Goal: Task Accomplishment & Management: Use online tool/utility

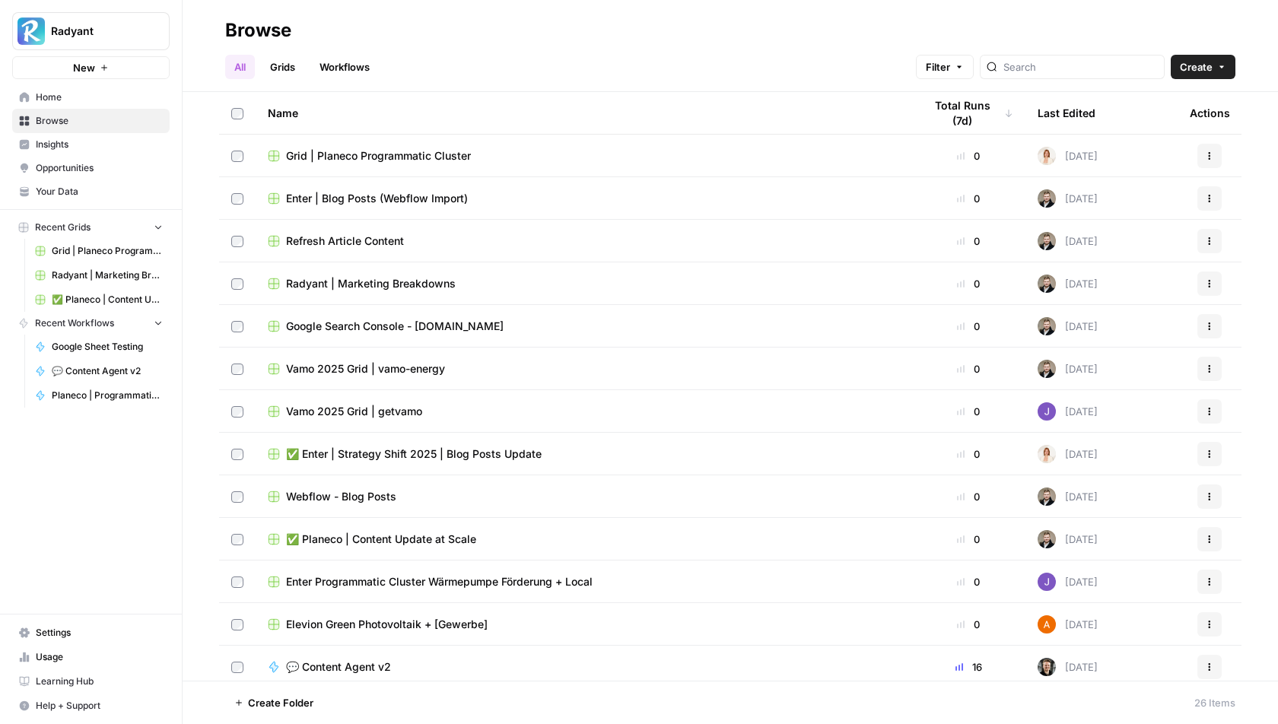
click at [339, 59] on link "Workflows" at bounding box center [344, 67] width 68 height 24
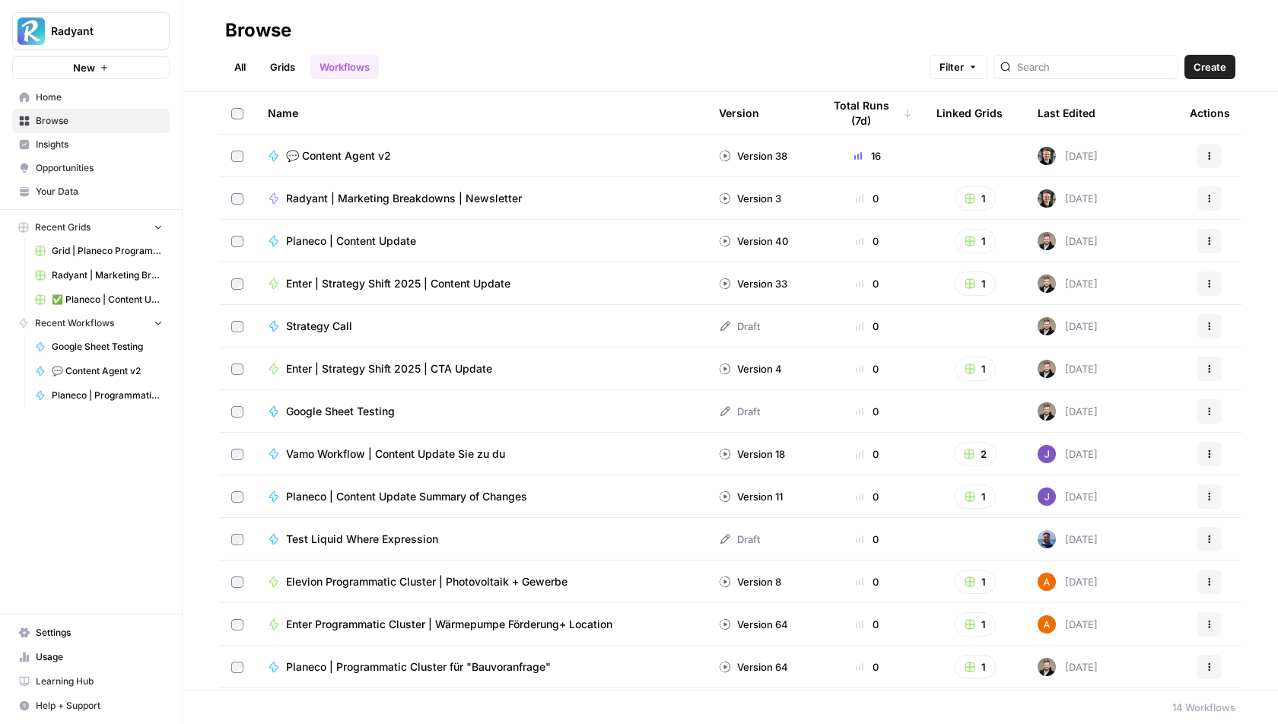
click at [360, 155] on span "💬 Content Agent v2" at bounding box center [338, 155] width 105 height 15
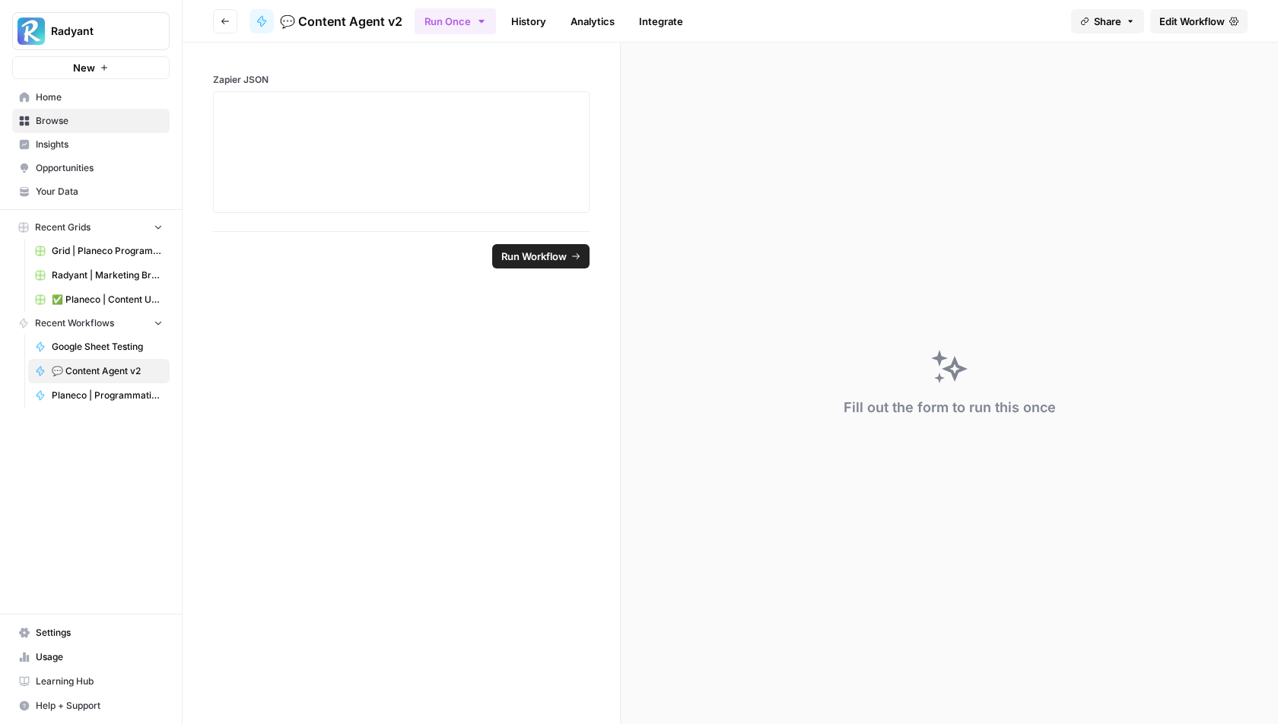
click at [1205, 22] on span "Edit Workflow" at bounding box center [1191, 21] width 65 height 15
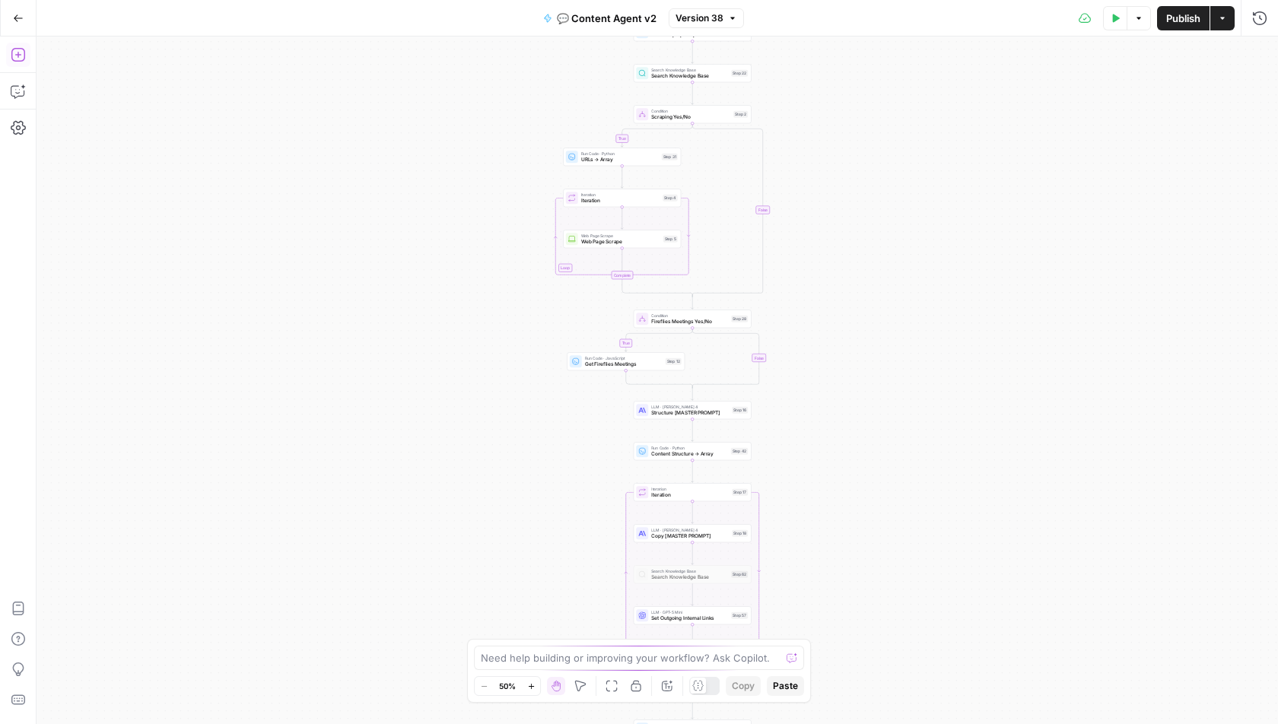
click at [21, 48] on icon "button" at bounding box center [18, 55] width 14 height 14
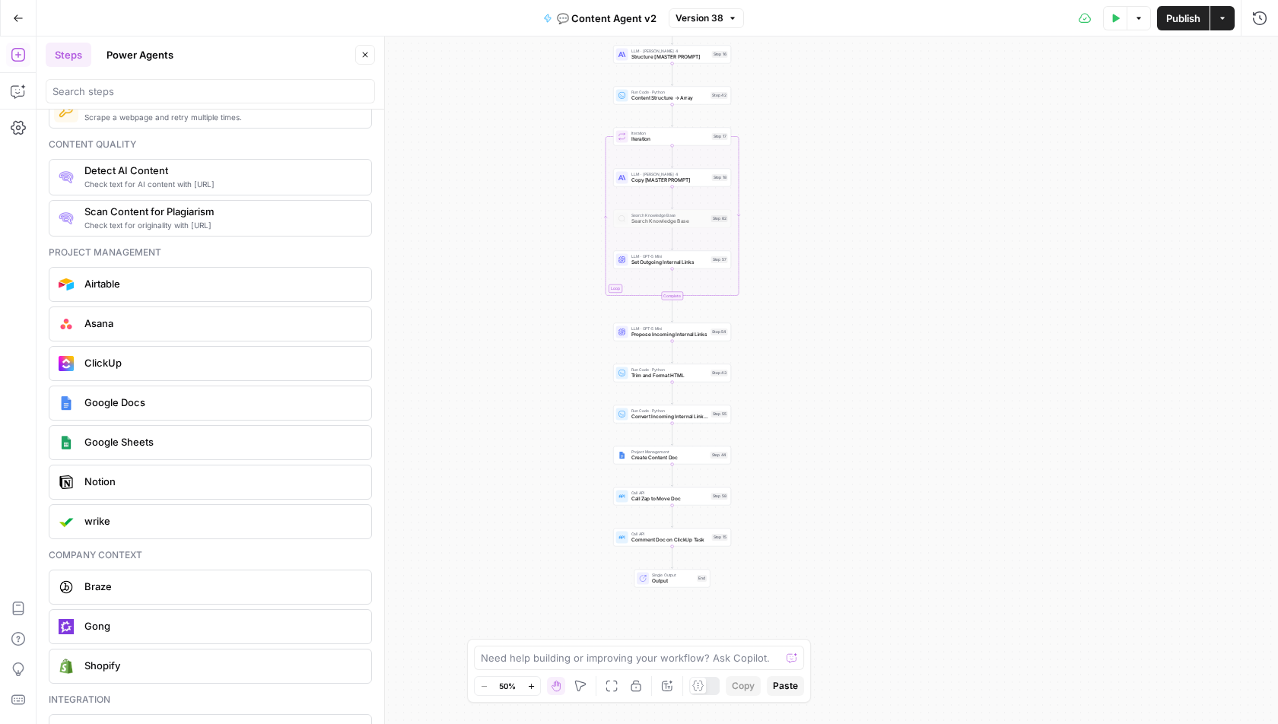
scroll to position [2761, 0]
click at [108, 356] on span "ClickUp" at bounding box center [221, 363] width 275 height 15
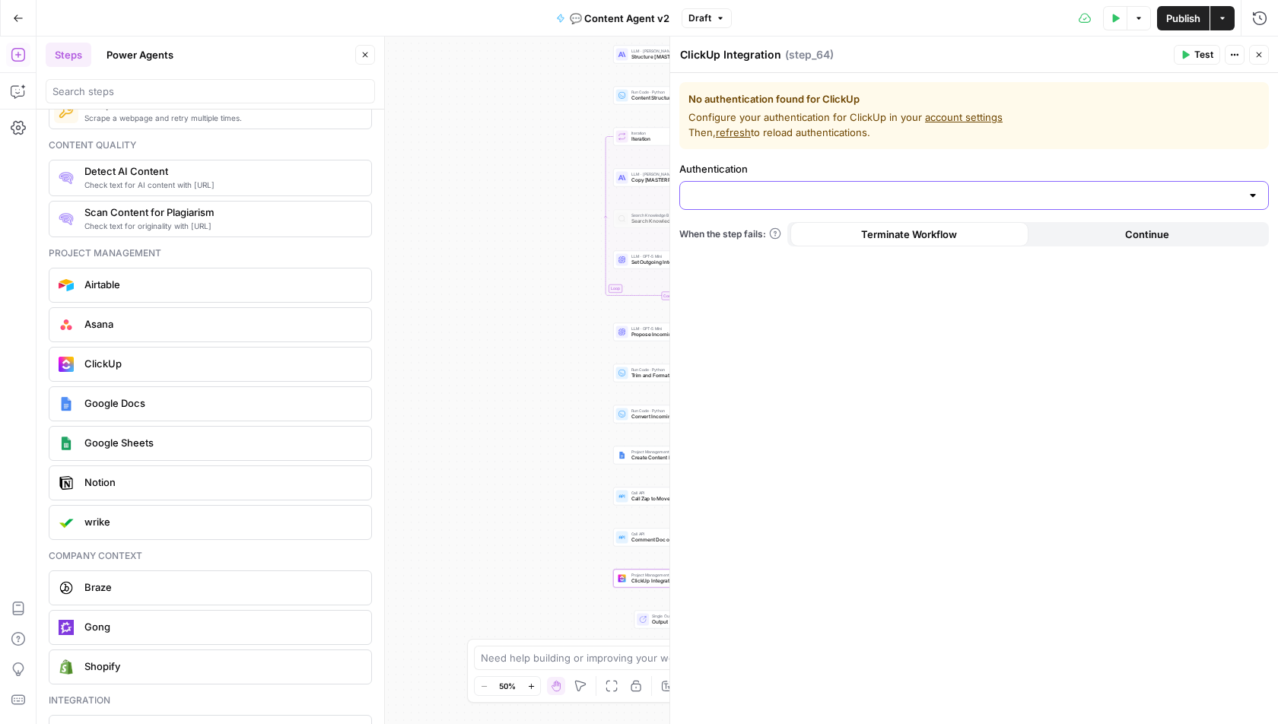
click at [809, 199] on input "Authentication" at bounding box center [964, 195] width 551 height 15
click at [748, 237] on span "﹢ Create New" at bounding box center [726, 232] width 68 height 15
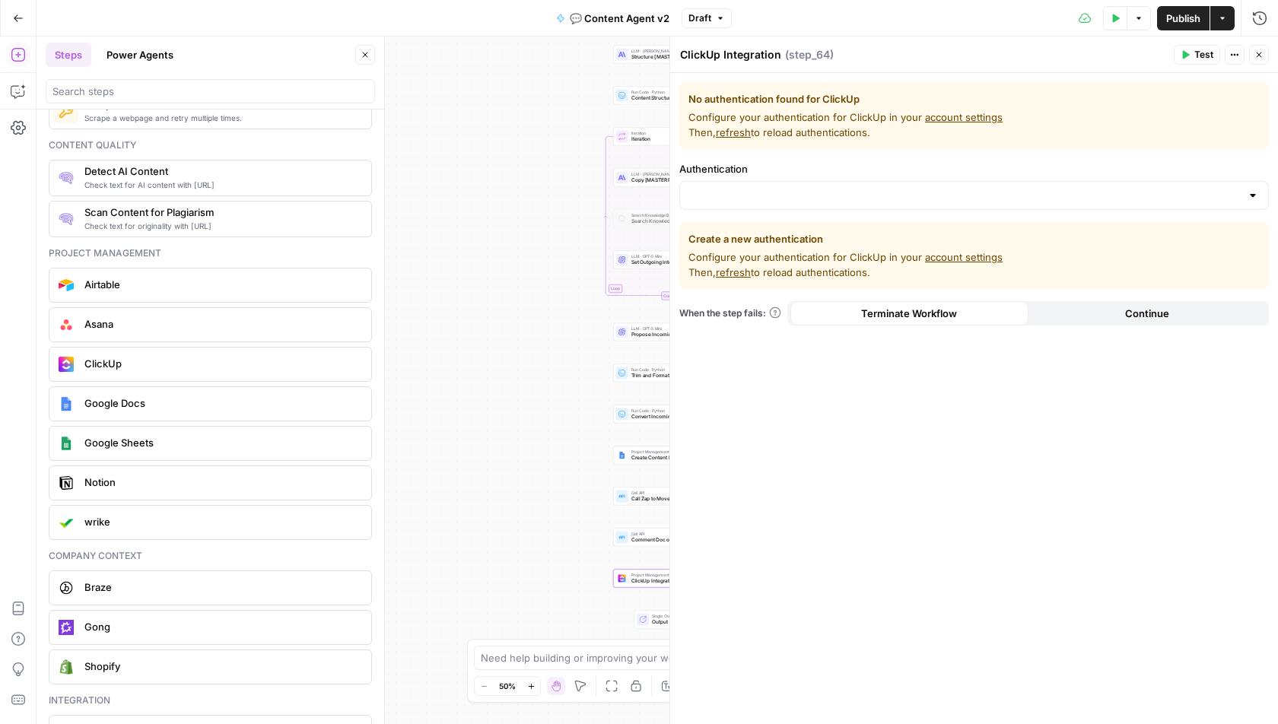
click at [949, 256] on link "account settings" at bounding box center [964, 257] width 78 height 12
click at [834, 208] on div at bounding box center [974, 195] width 590 height 29
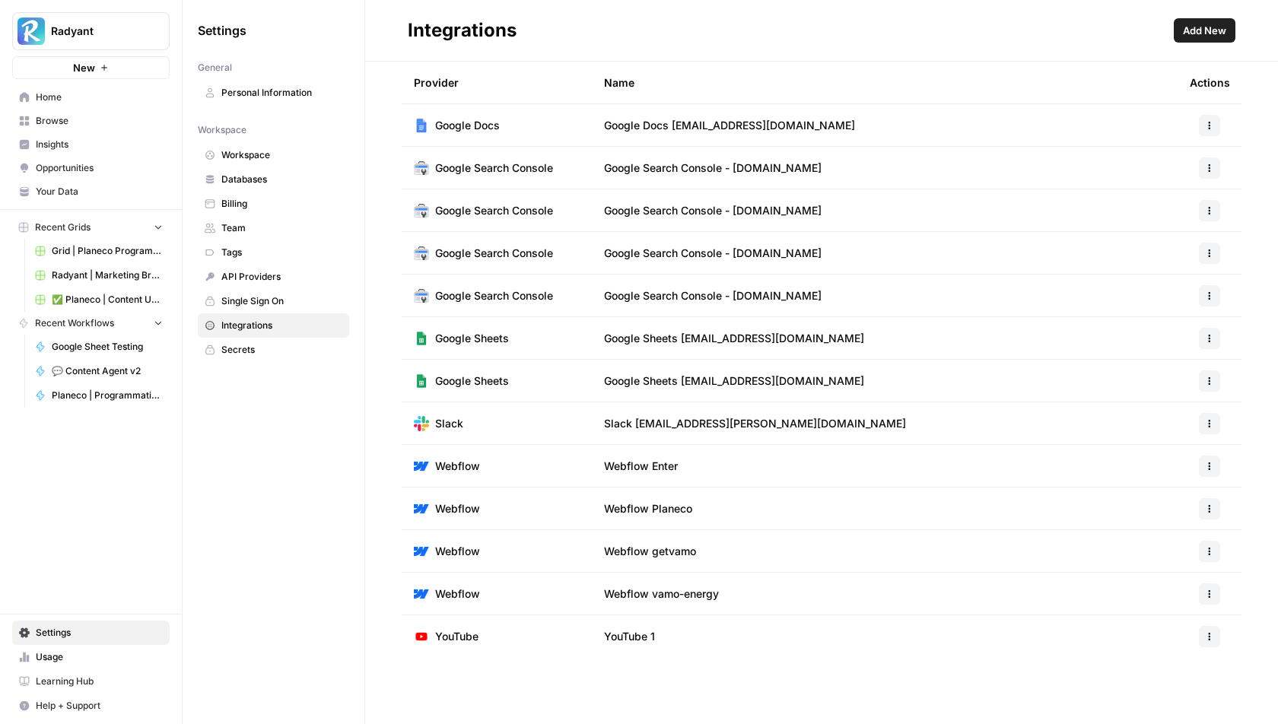
click at [1208, 39] on button "Add New" at bounding box center [1205, 30] width 62 height 24
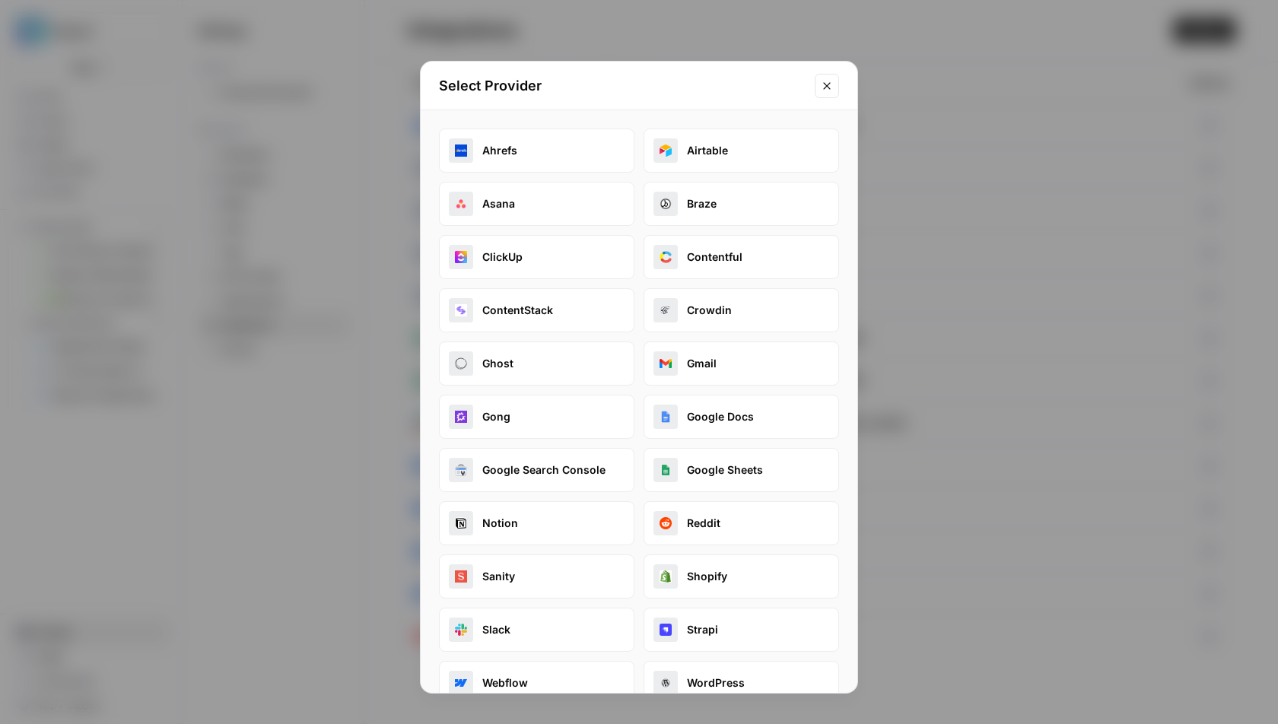
click at [518, 253] on button "ClickUp" at bounding box center [536, 257] width 195 height 44
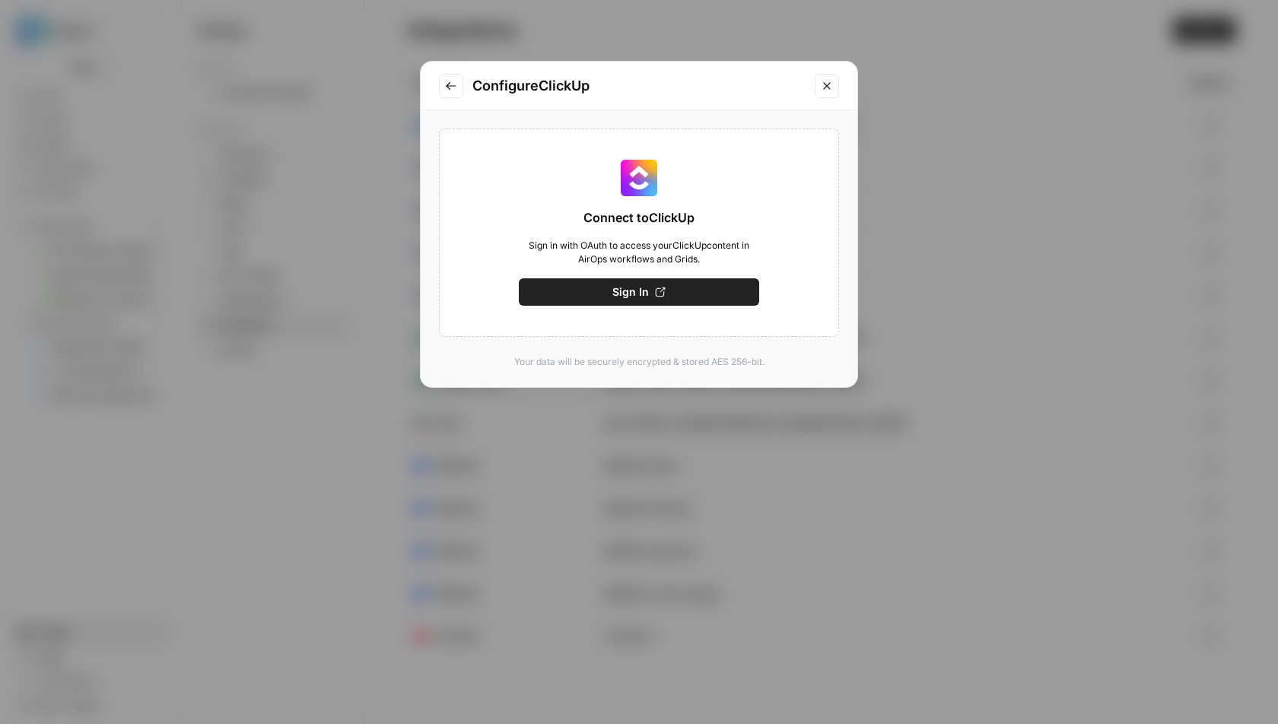
click at [640, 285] on span "Sign In" at bounding box center [630, 291] width 37 height 15
click at [685, 294] on button "Save" at bounding box center [639, 291] width 240 height 27
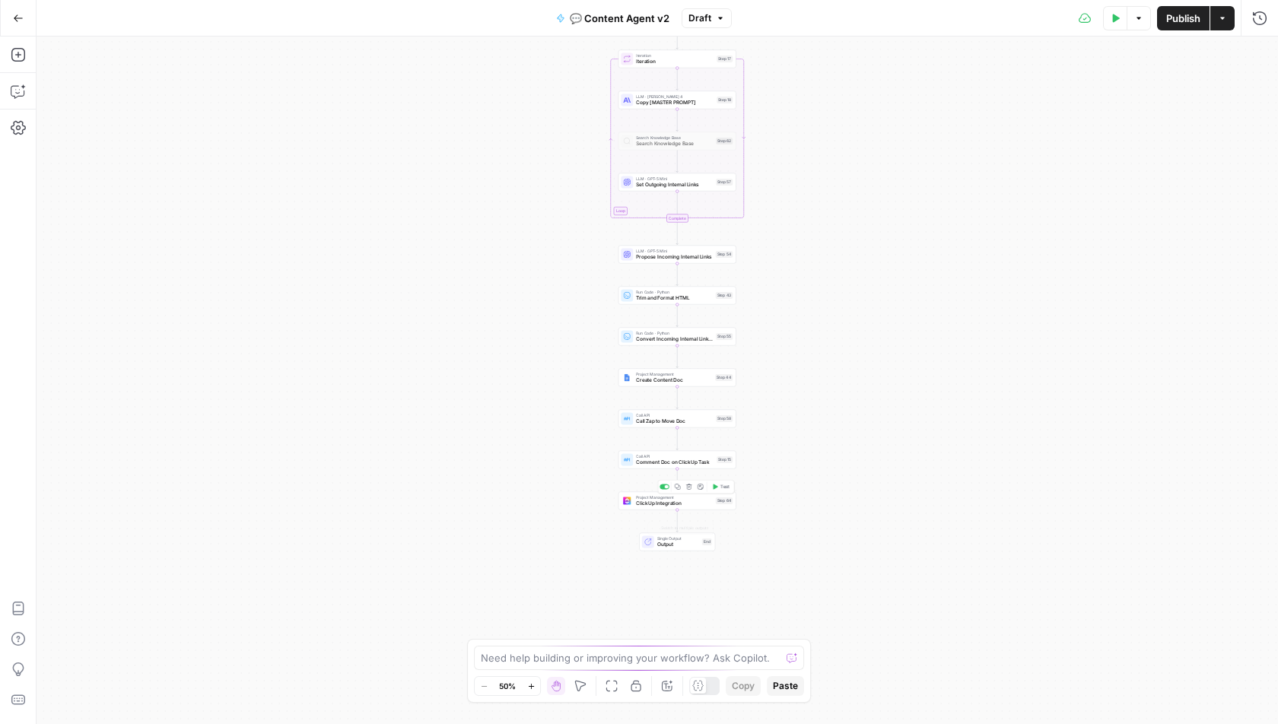
click at [675, 503] on span "ClickUp Integration" at bounding box center [674, 504] width 77 height 8
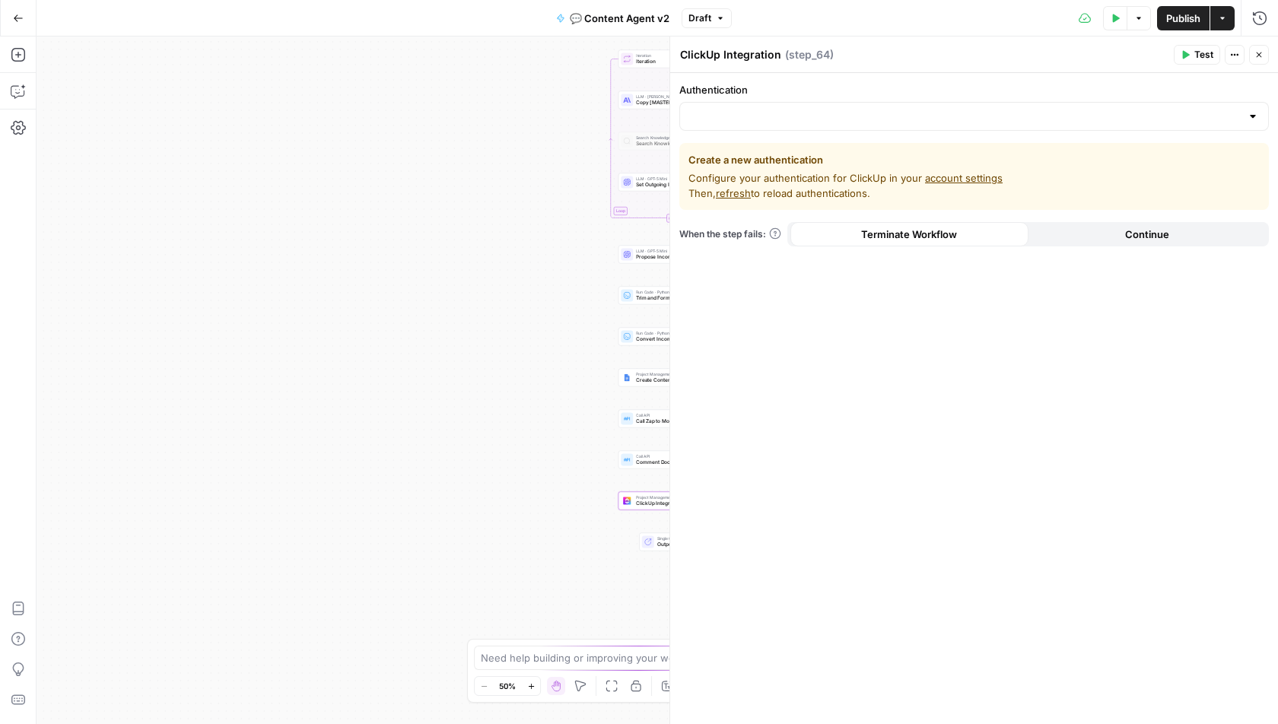
click at [809, 106] on div at bounding box center [974, 116] width 590 height 29
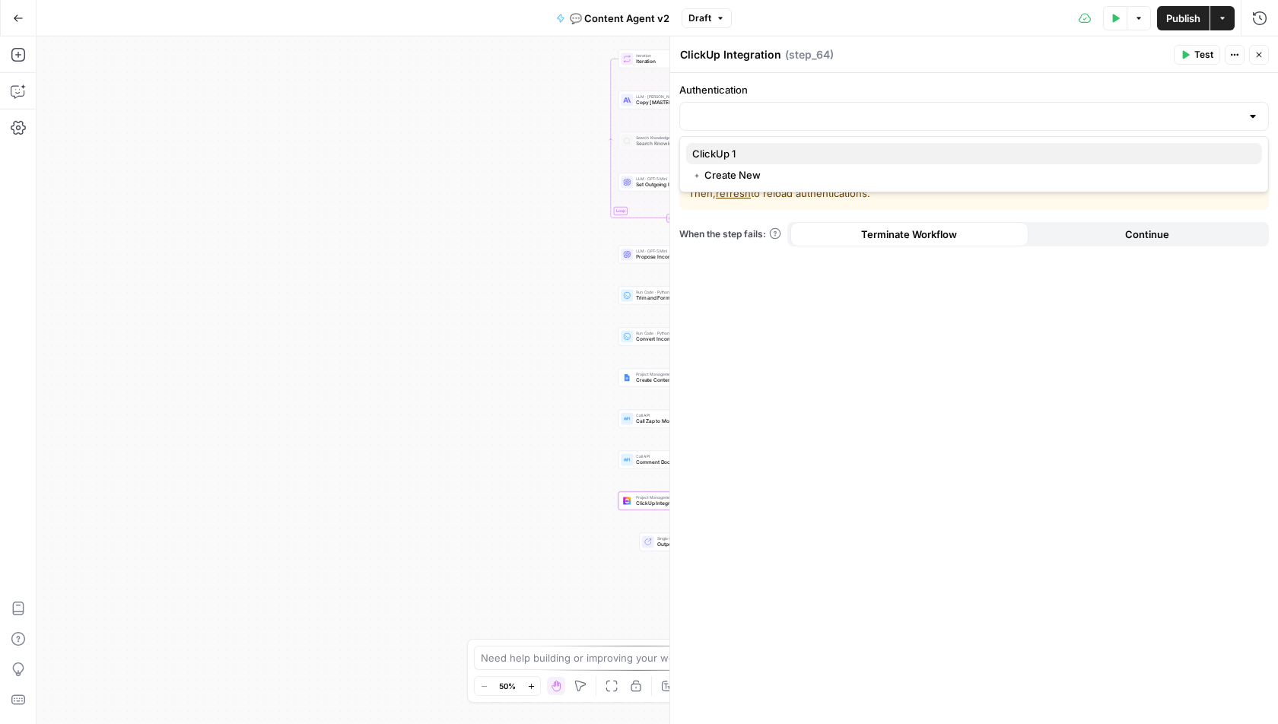
click at [745, 148] on div "ClickUp 1" at bounding box center [974, 153] width 564 height 15
type input "ClickUp 1"
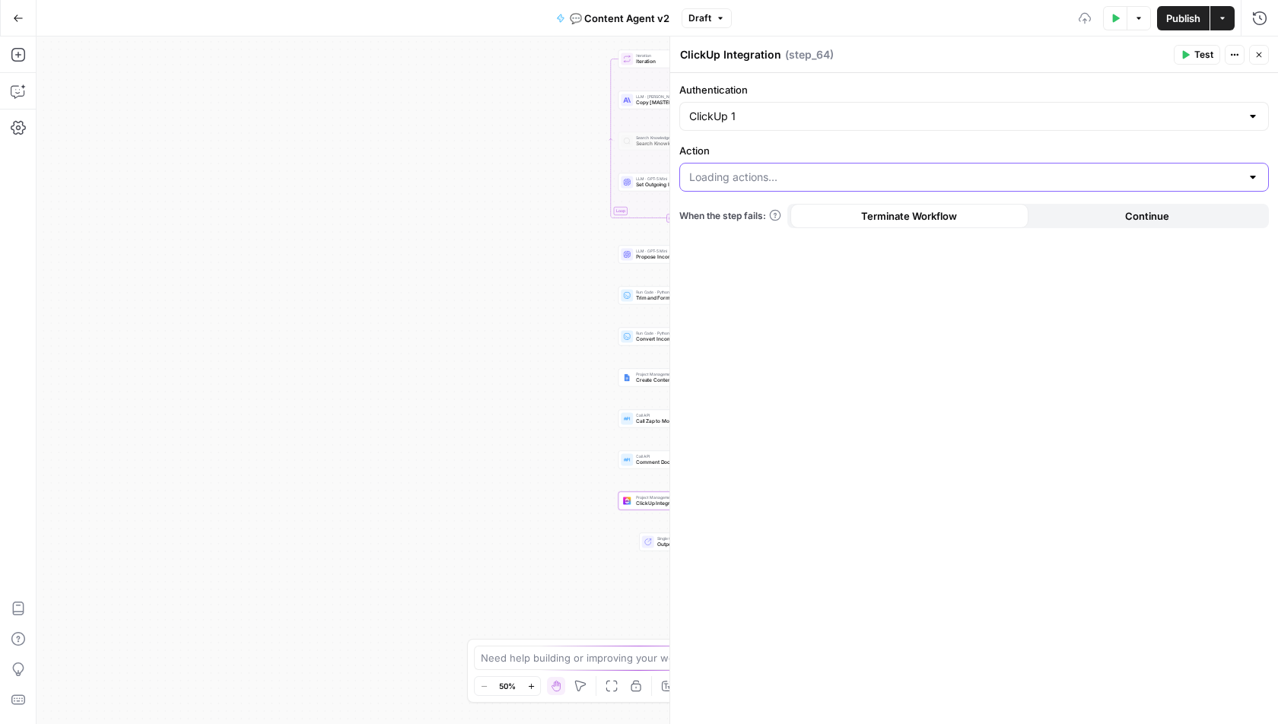
click at [734, 178] on input "Action" at bounding box center [964, 177] width 551 height 15
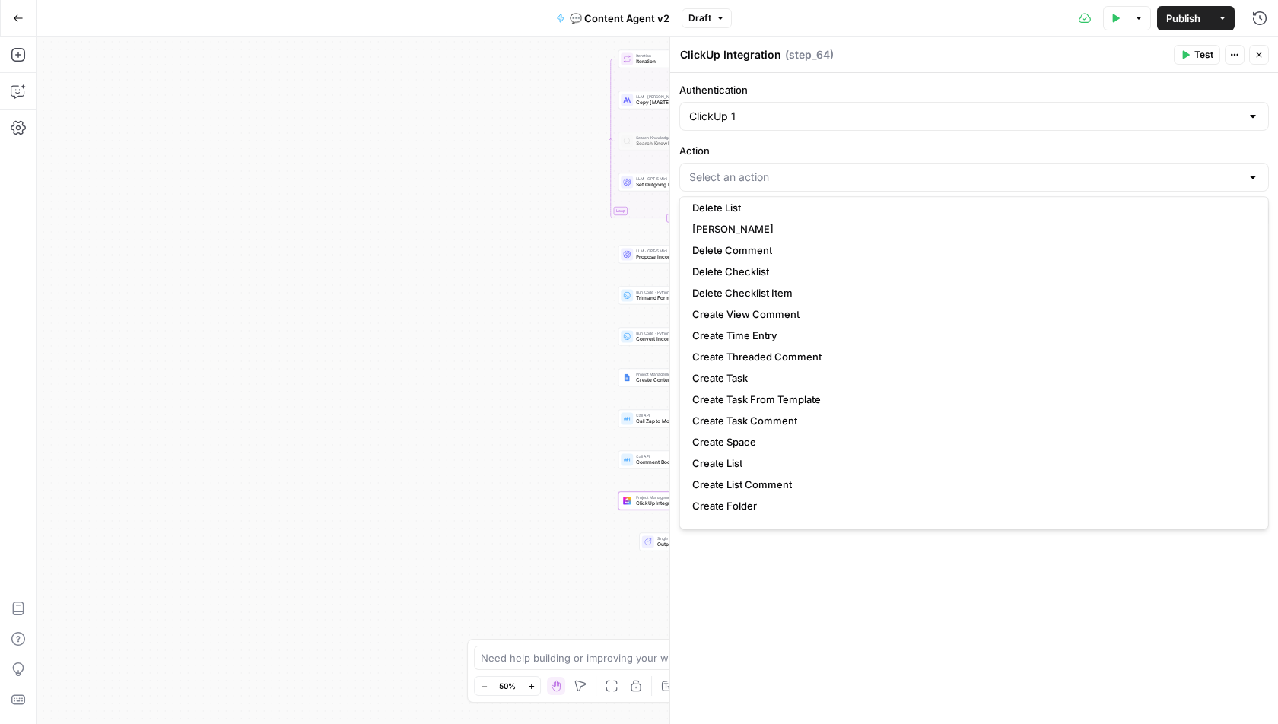
scroll to position [745, 0]
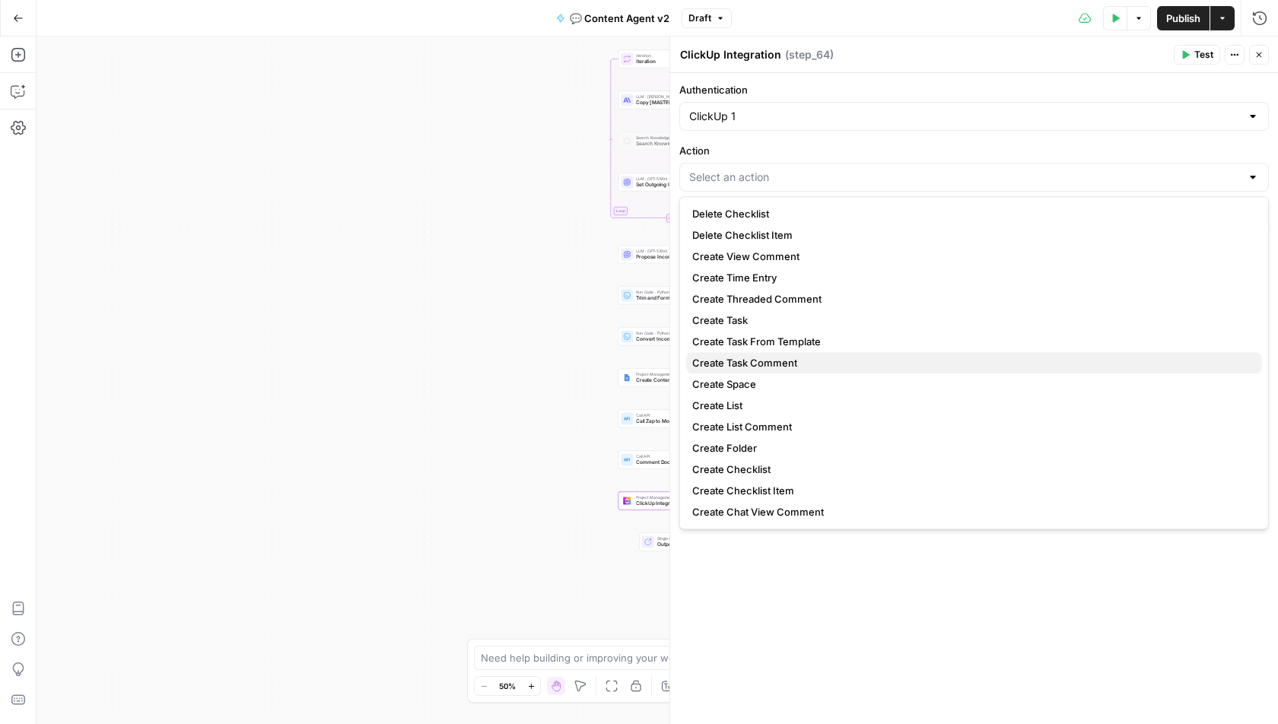
click at [750, 366] on span "Create Task Comment" at bounding box center [744, 362] width 105 height 15
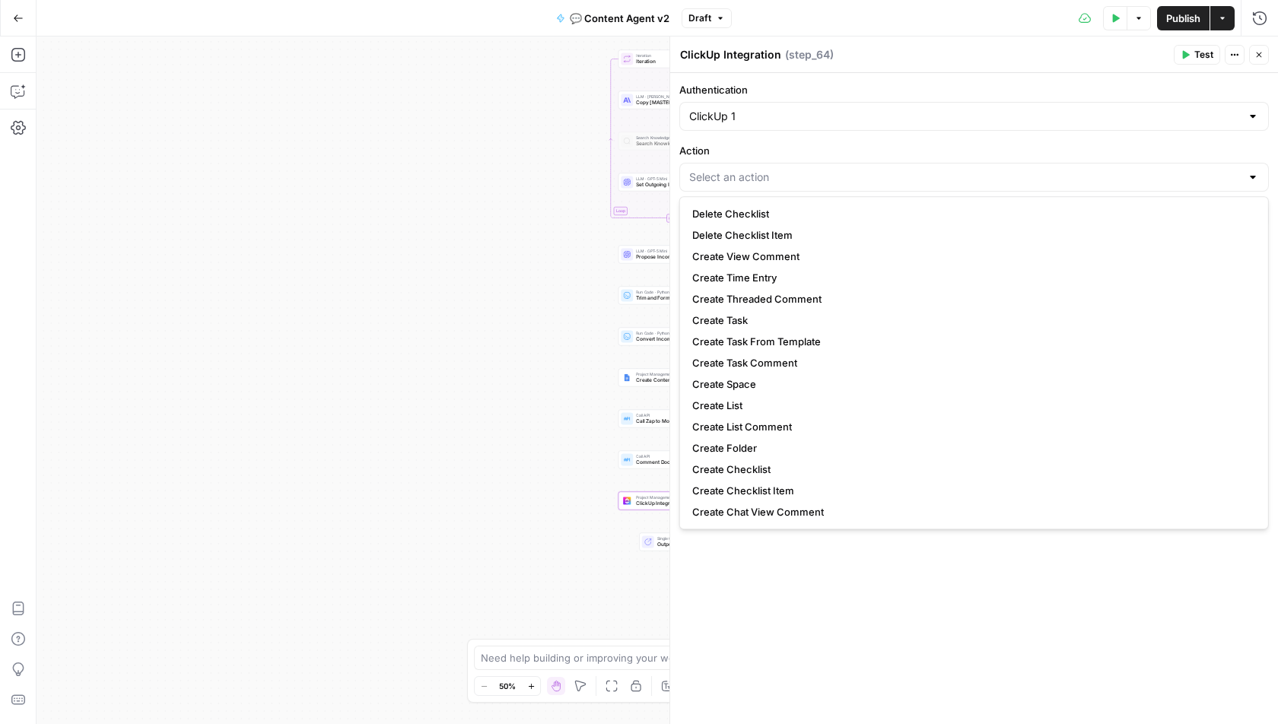
type input "Create Task Comment"
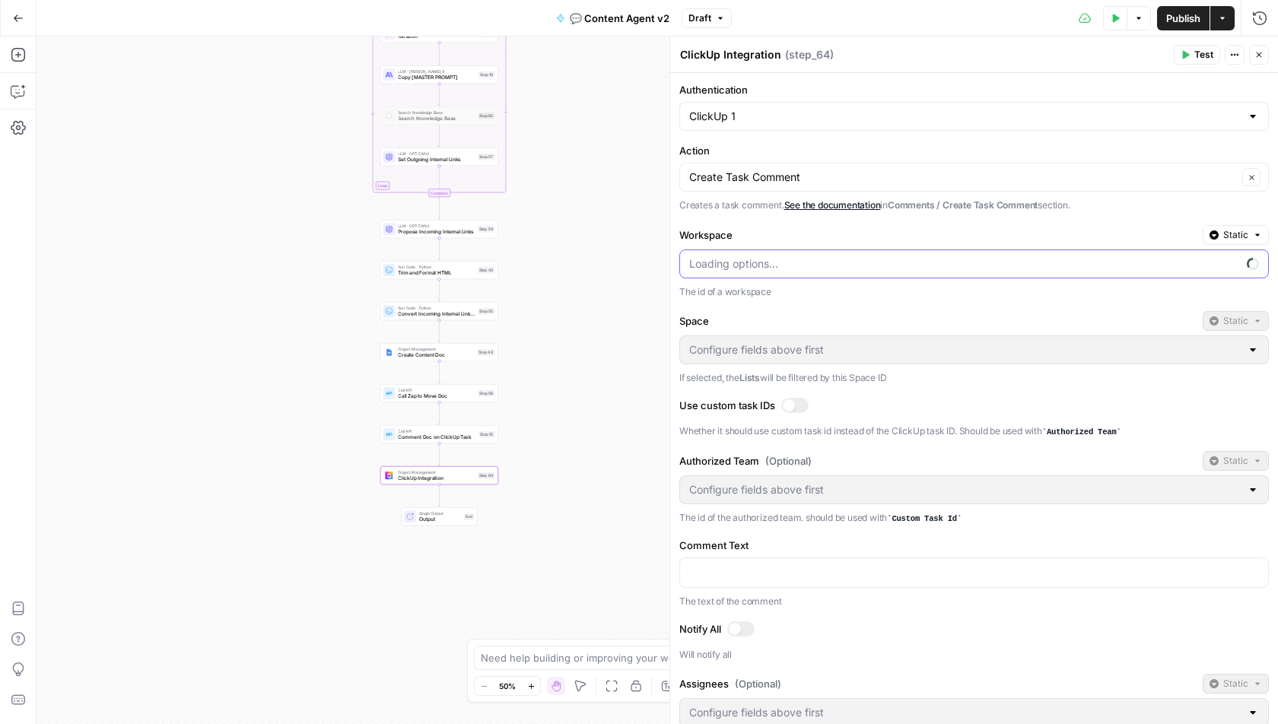
click at [769, 259] on input "Workspace" at bounding box center [964, 263] width 551 height 15
click at [752, 301] on div "Radyant" at bounding box center [974, 298] width 564 height 15
type input "Radyant"
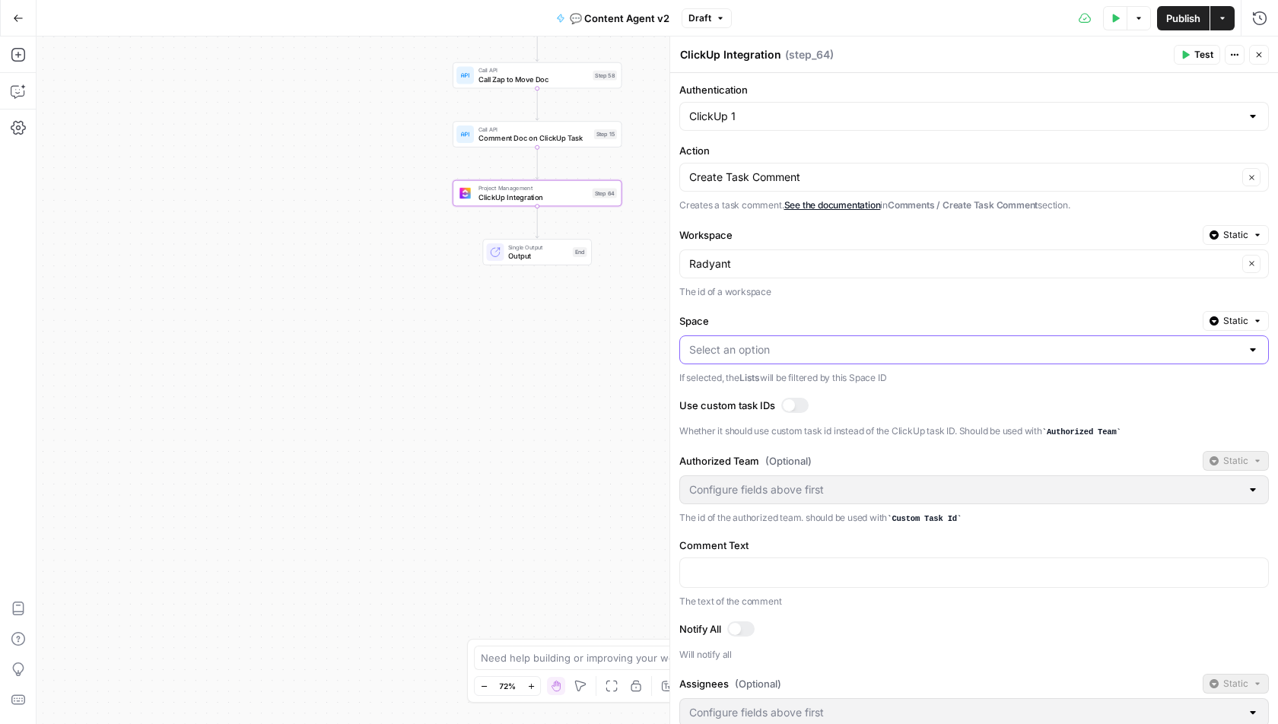
click at [764, 344] on input "Space" at bounding box center [964, 349] width 551 height 15
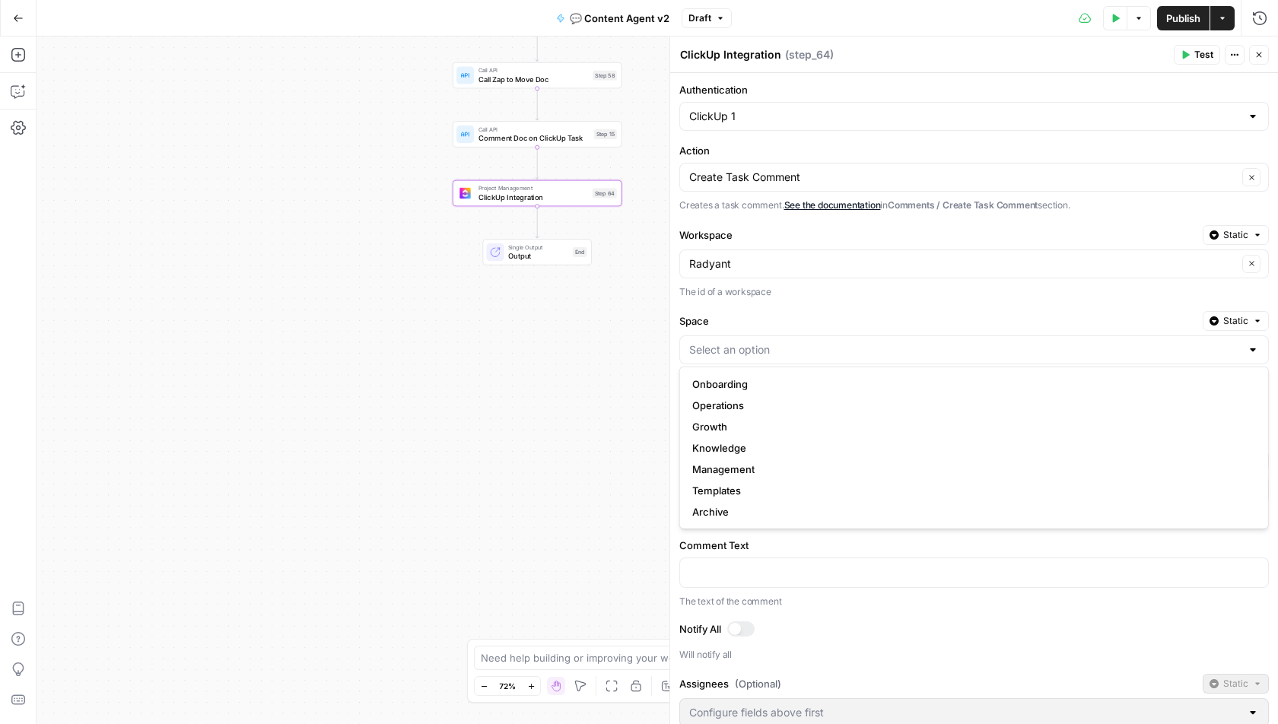
click at [769, 318] on label "Space" at bounding box center [937, 320] width 517 height 15
click at [769, 342] on input "Space" at bounding box center [964, 349] width 551 height 15
click at [769, 318] on label "Space" at bounding box center [937, 320] width 517 height 15
click at [769, 342] on input "Space" at bounding box center [964, 349] width 551 height 15
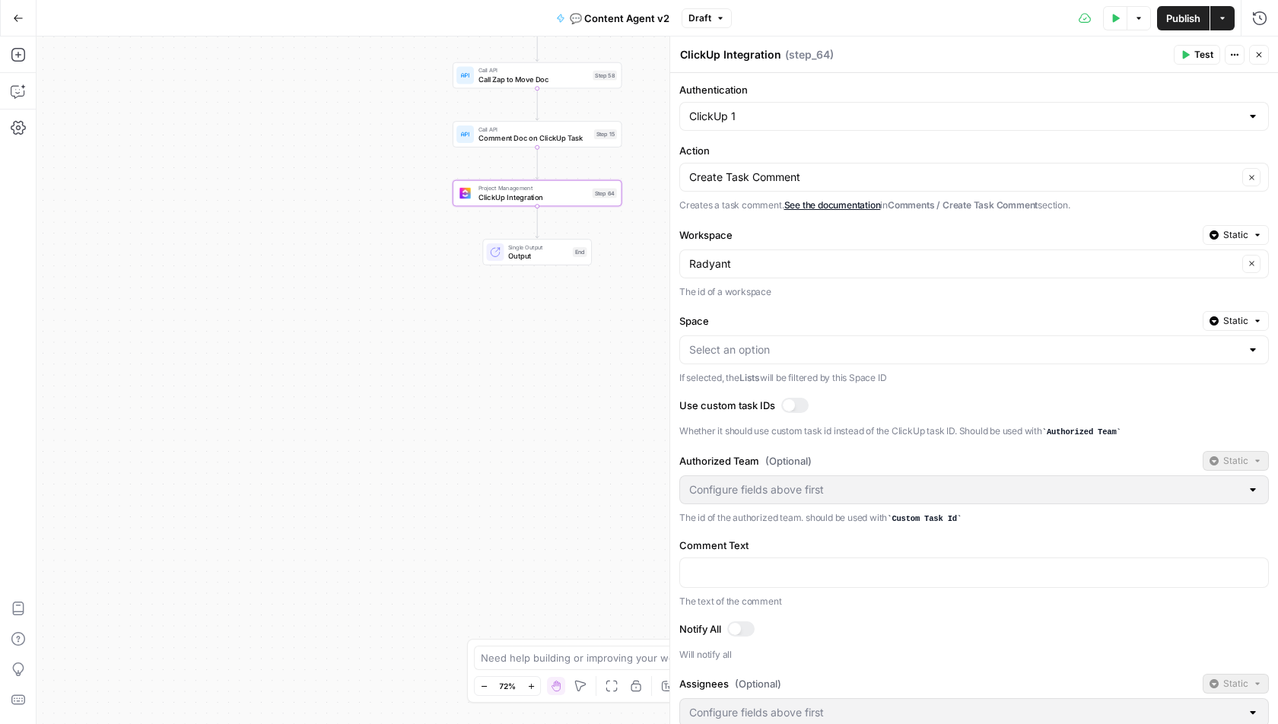
click at [639, 371] on div "true true false false Workflow Input Settings Inputs Call API Get Agent Task (C…" at bounding box center [657, 381] width 1241 height 688
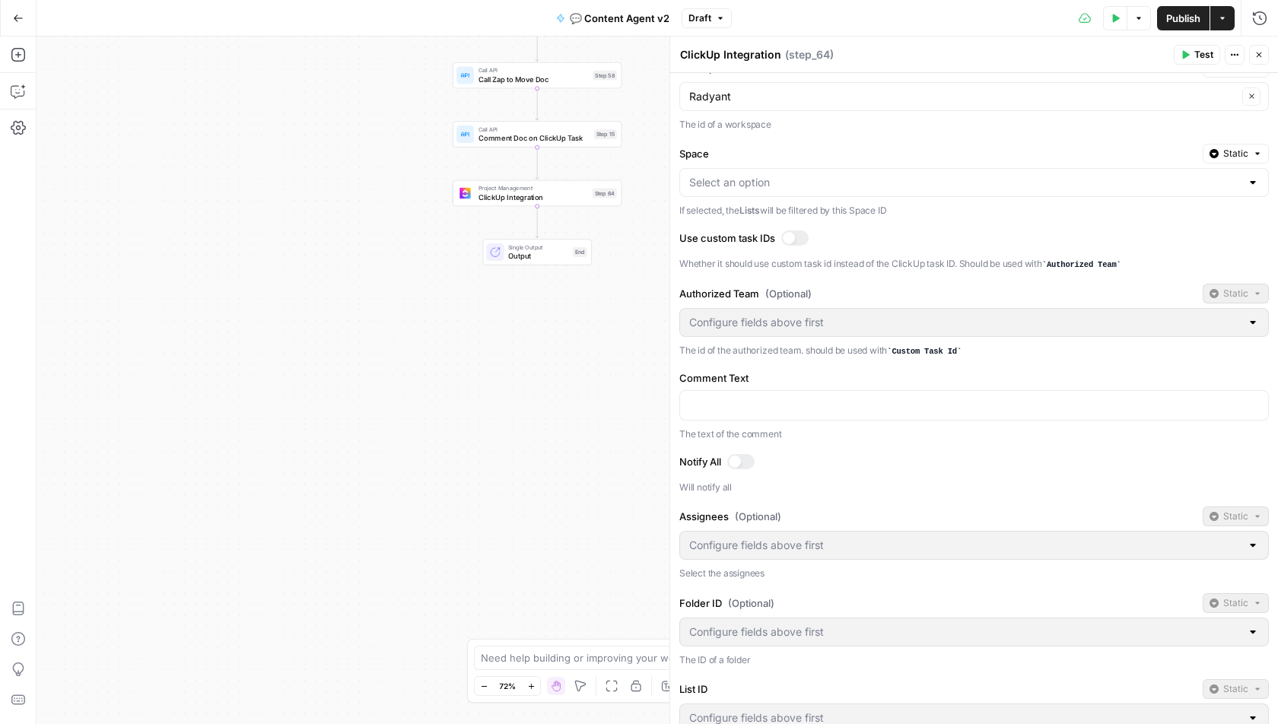
scroll to position [0, 0]
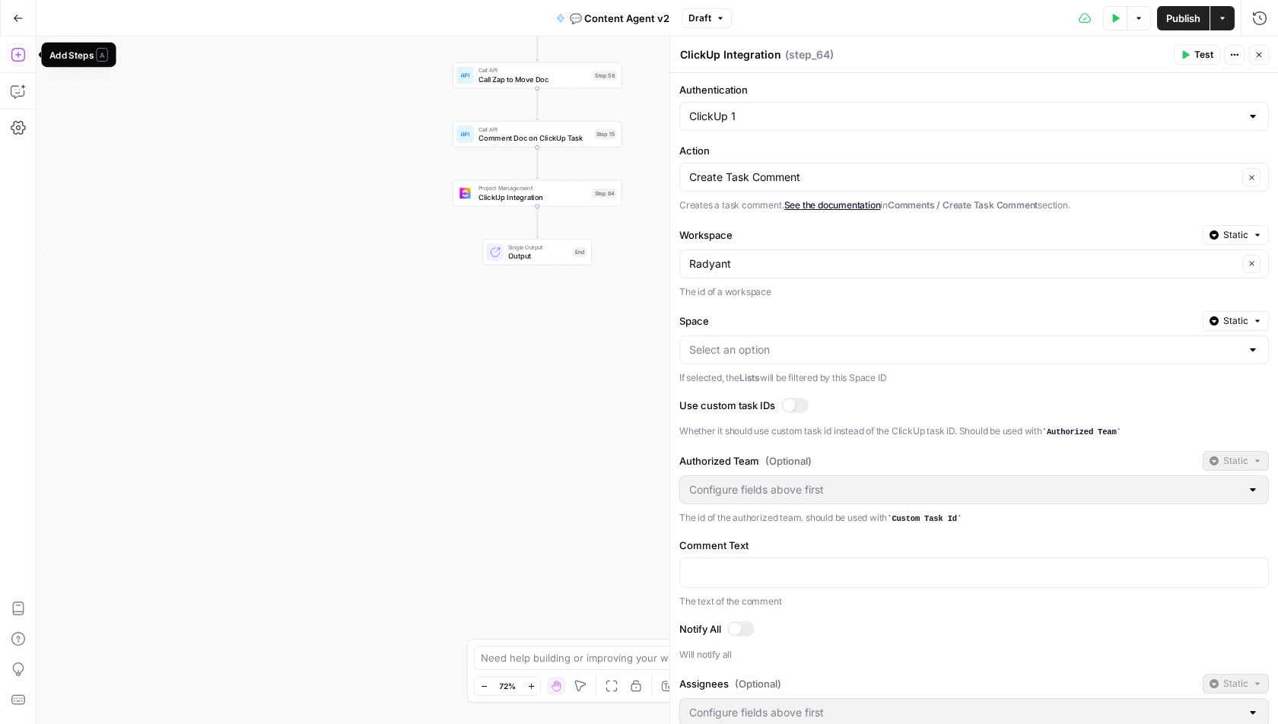
click at [17, 52] on icon "button" at bounding box center [18, 55] width 14 height 14
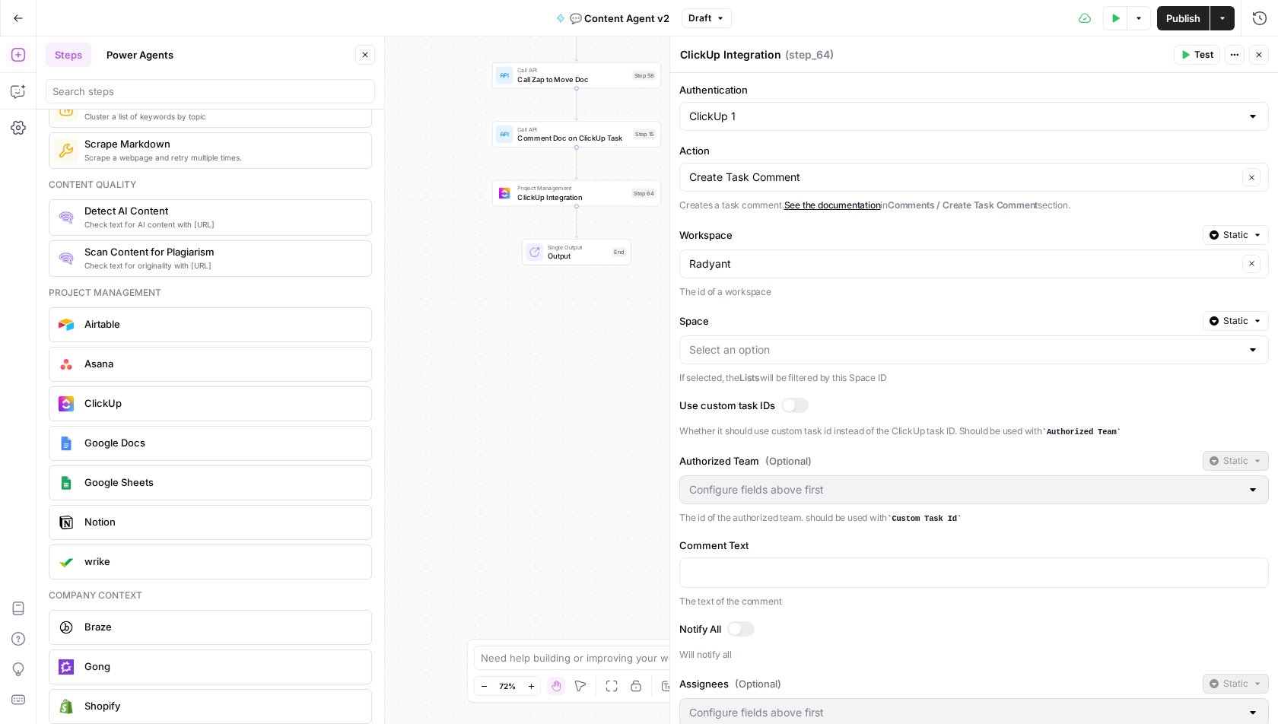
scroll to position [2716, 0]
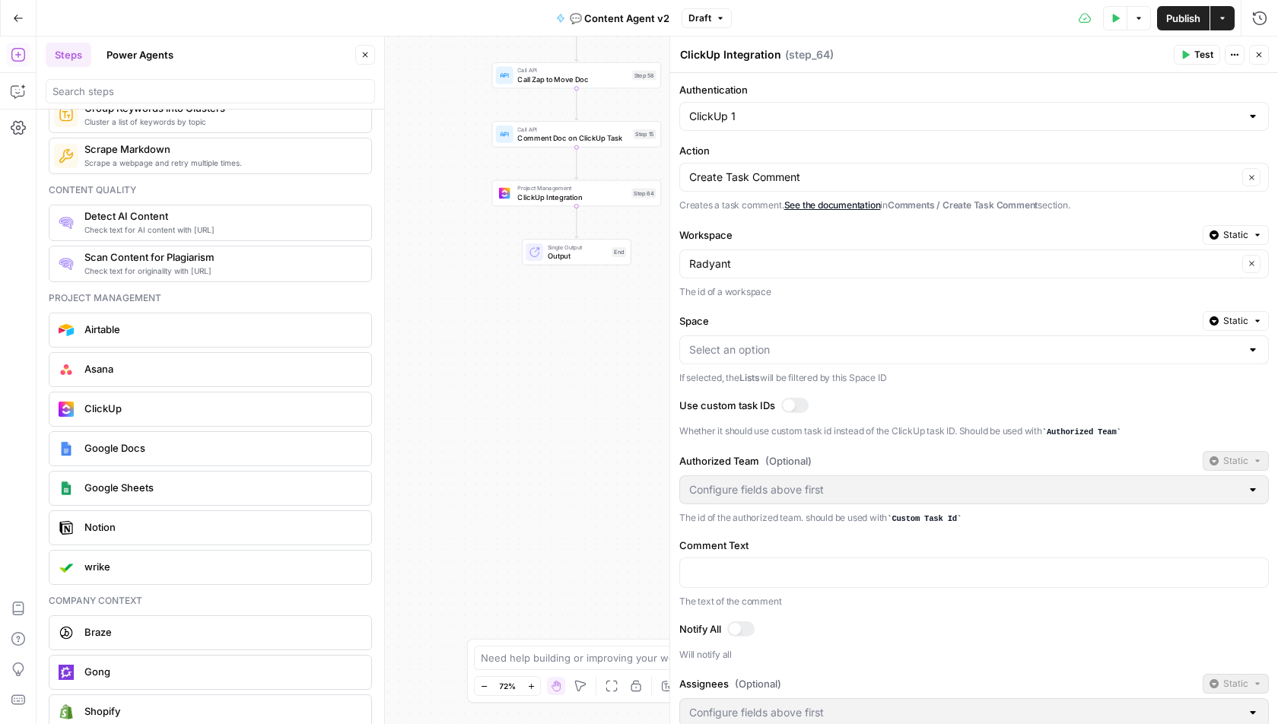
click at [115, 440] on span "Google Docs" at bounding box center [221, 447] width 275 height 15
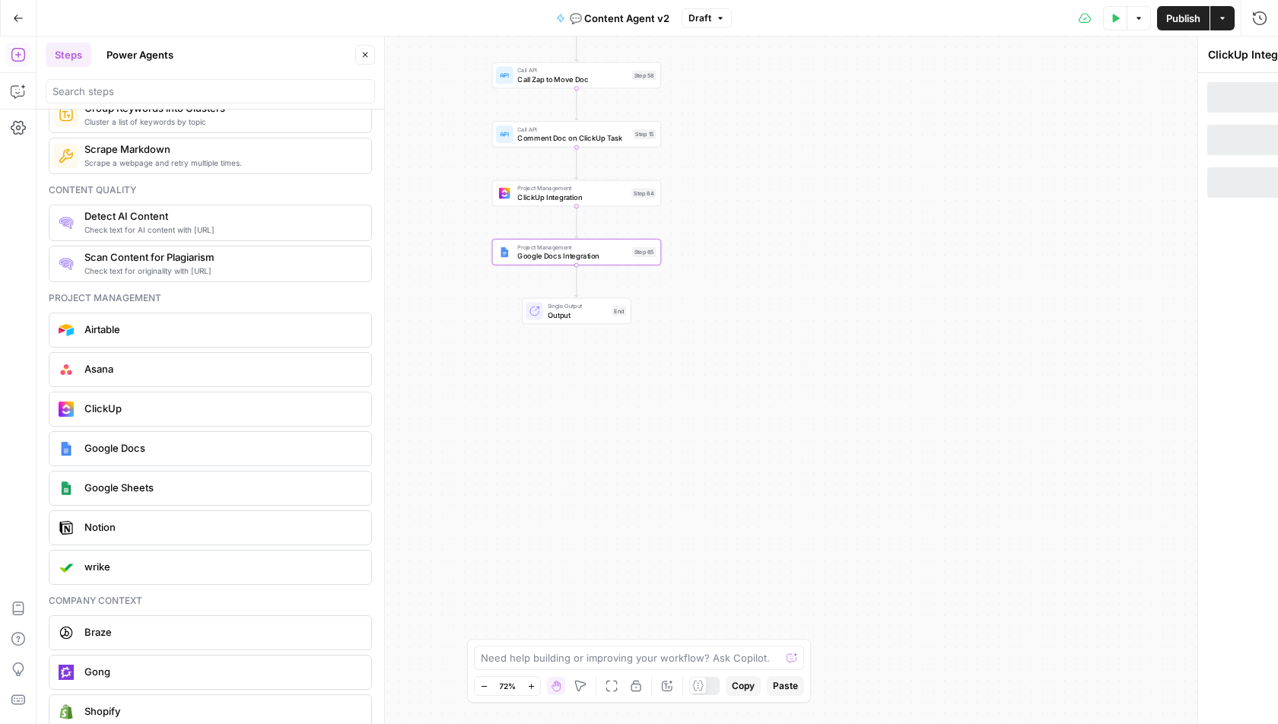
type textarea "Google Docs Integration"
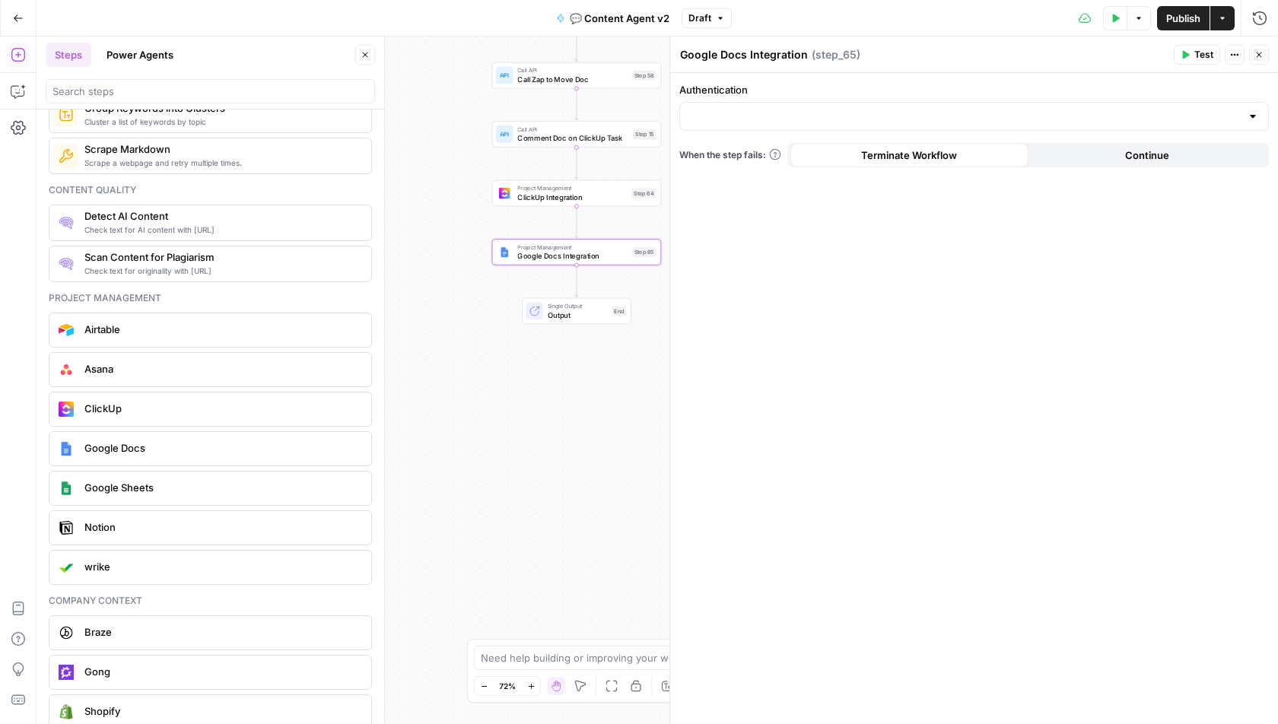
click at [800, 125] on div at bounding box center [974, 116] width 590 height 29
click at [787, 154] on span "Google Docs [EMAIL_ADDRESS][DOMAIN_NAME]" at bounding box center [809, 153] width 234 height 15
type input "Google Docs [EMAIL_ADDRESS][DOMAIN_NAME]"
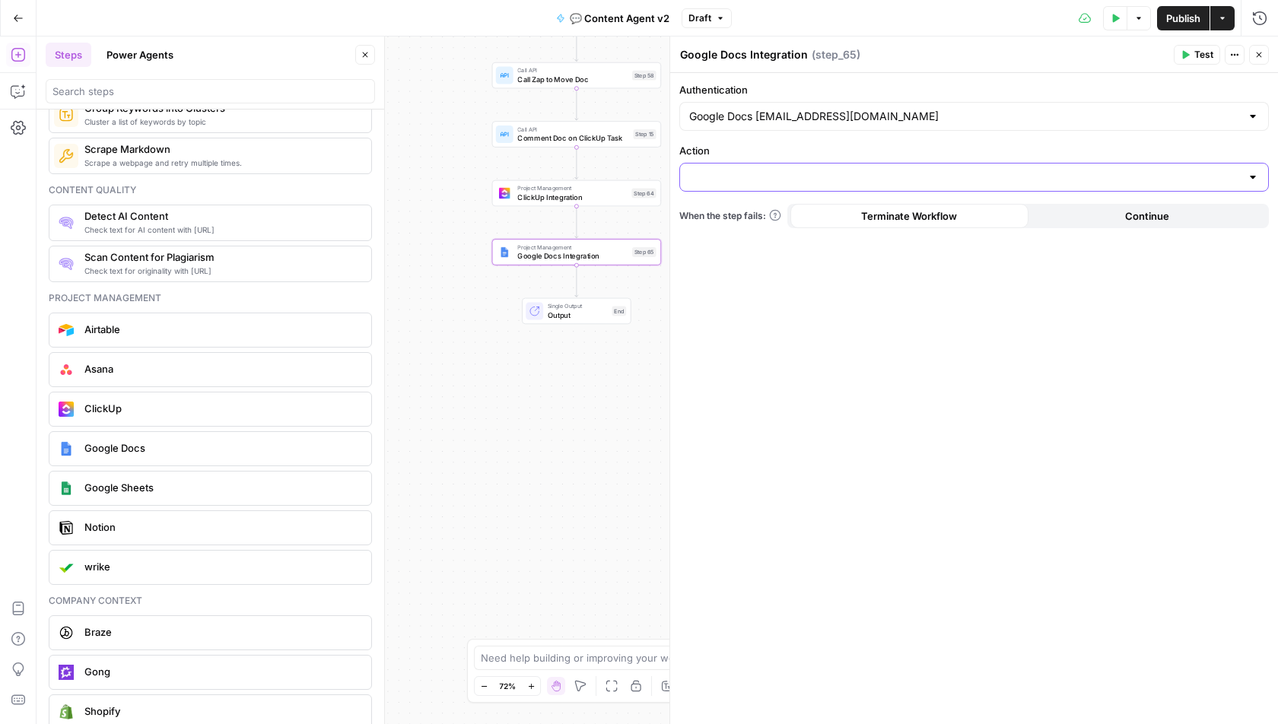
click at [772, 180] on input "Action" at bounding box center [964, 177] width 551 height 15
click at [816, 333] on div "Authentication Google Docs [EMAIL_ADDRESS][DOMAIN_NAME] Action When the step fa…" at bounding box center [974, 398] width 608 height 651
click at [625, 429] on div "true true false false Workflow Input Settings Inputs Call API Get Agent Task (C…" at bounding box center [657, 381] width 1241 height 688
click at [634, 258] on div "Project Management Google Docs Integration Step 65 Copy step Delete step Add No…" at bounding box center [576, 252] width 161 height 18
click at [598, 232] on button "Delete step" at bounding box center [593, 232] width 14 height 14
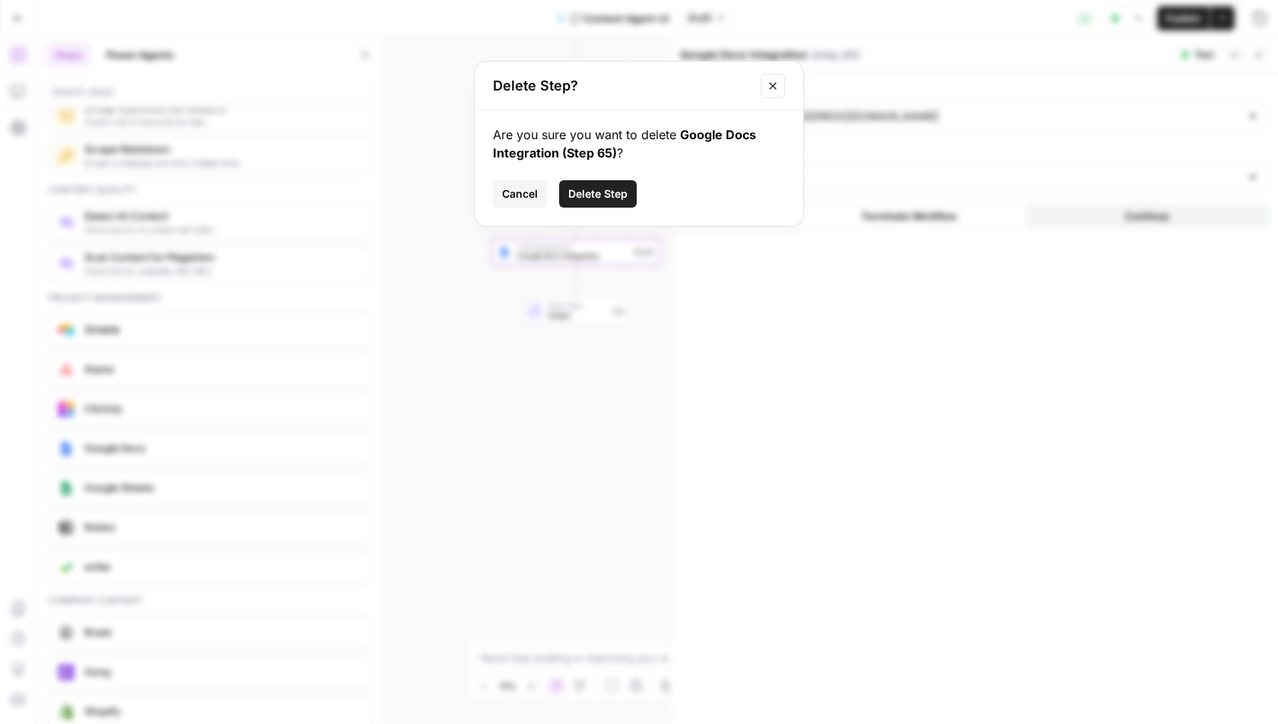
click at [582, 202] on button "Delete Step" at bounding box center [598, 193] width 78 height 27
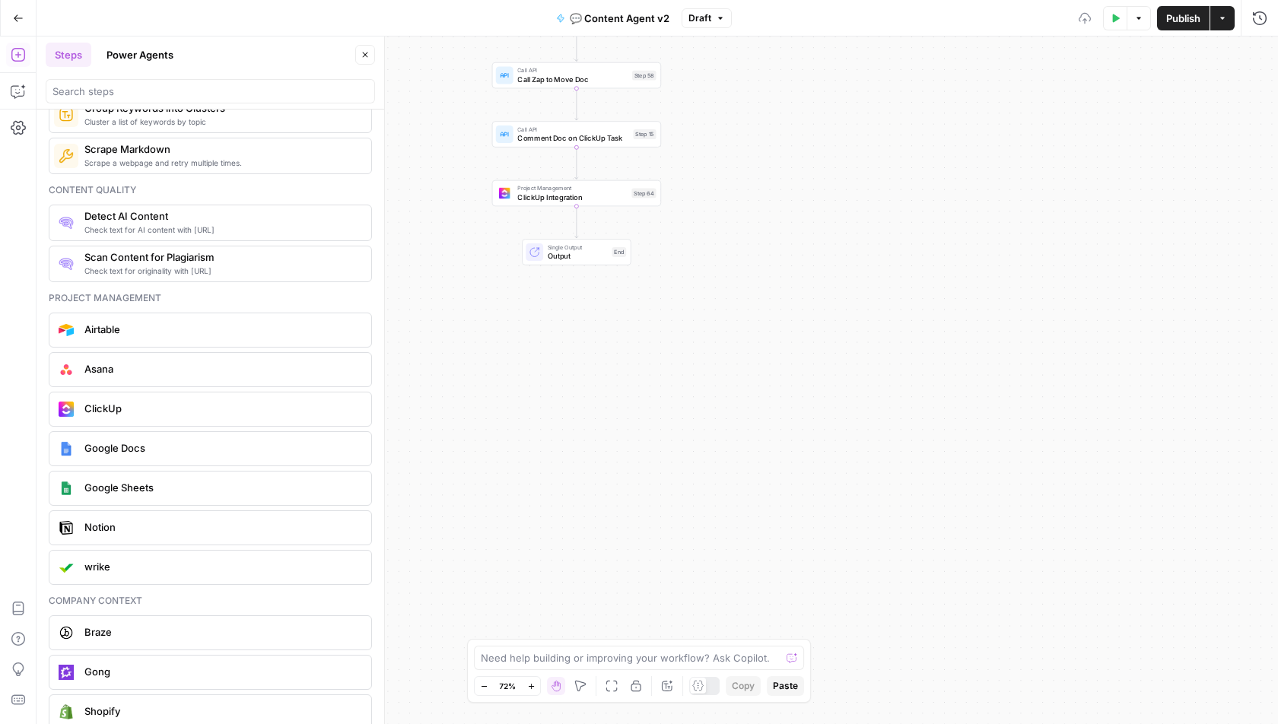
scroll to position [3250, 0]
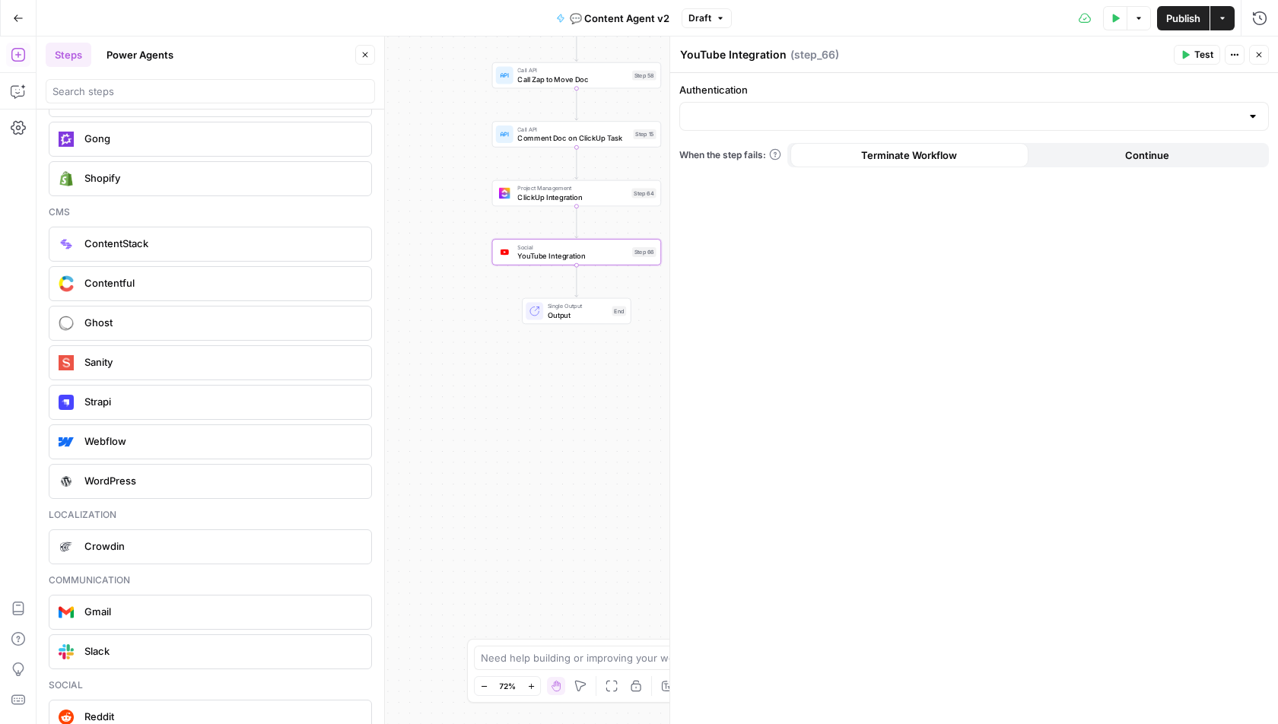
click at [738, 129] on div at bounding box center [974, 116] width 590 height 29
click at [735, 151] on span "YouTube 1" at bounding box center [715, 153] width 47 height 15
type input "YouTube 1"
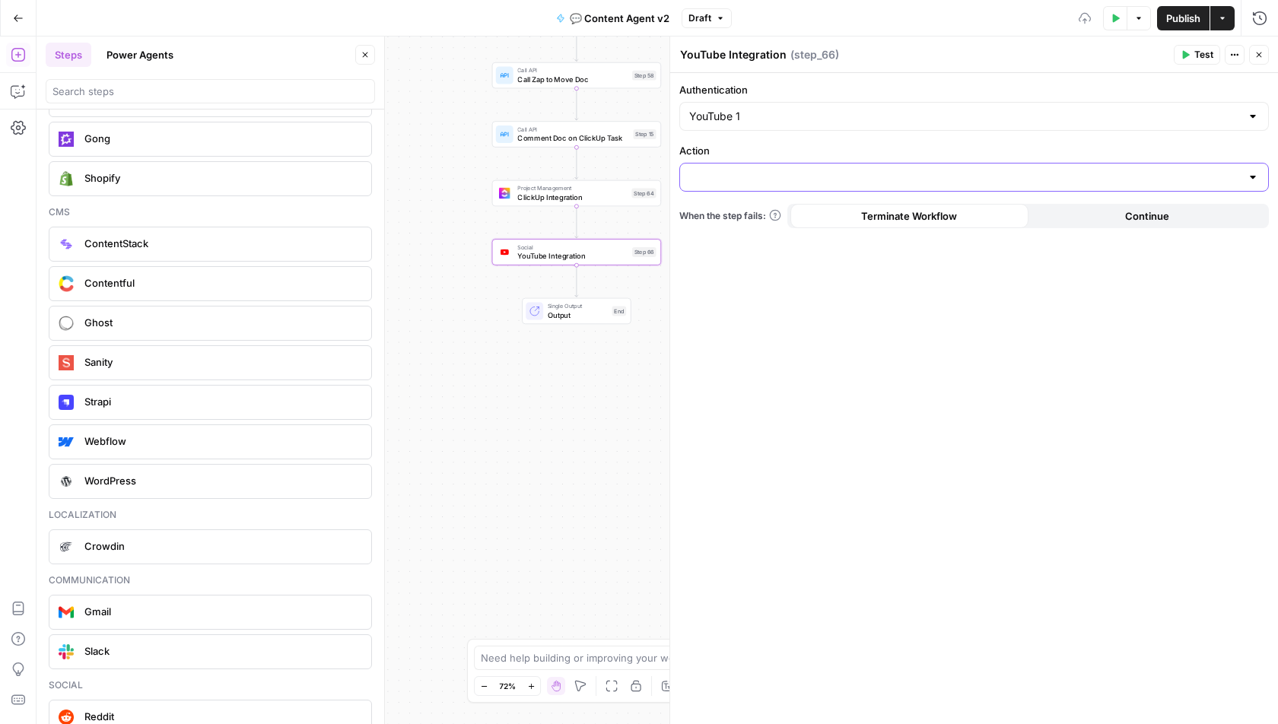
click at [735, 183] on input "Action" at bounding box center [964, 177] width 551 height 15
click at [746, 282] on div "Authentication YouTube 1 Action When the step fails: Terminate Workflow Continue" at bounding box center [974, 398] width 608 height 651
click at [726, 188] on div at bounding box center [974, 177] width 590 height 29
click at [726, 212] on span "Retrieve Video Captions" at bounding box center [748, 213] width 113 height 15
type input "Retrieve Video Captions"
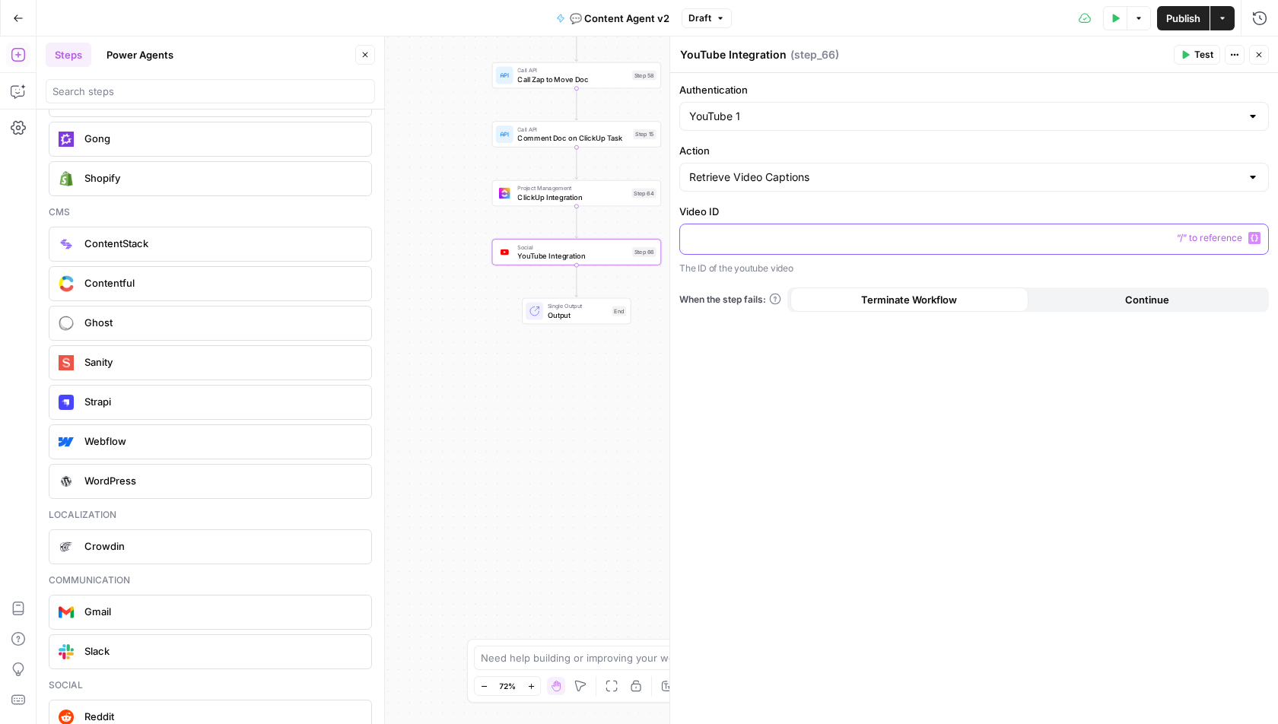
click at [745, 233] on p at bounding box center [974, 237] width 570 height 15
click at [596, 232] on icon "button" at bounding box center [594, 232] width 8 height 8
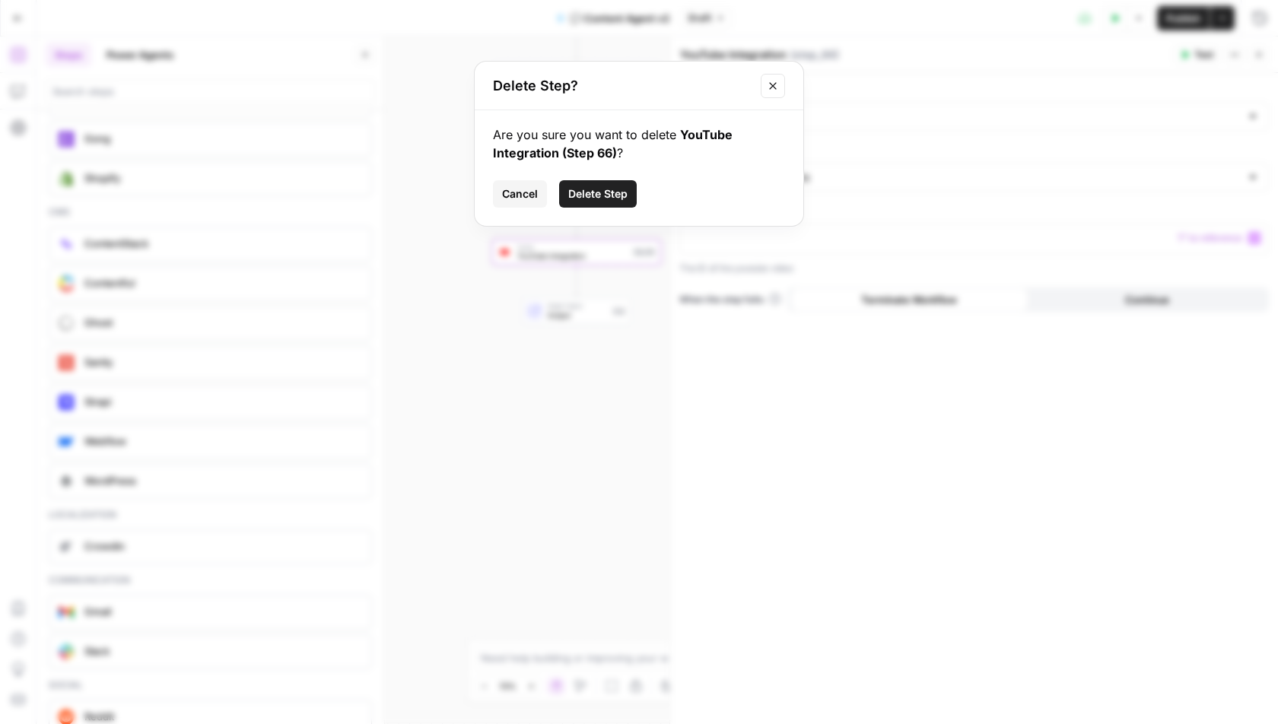
click at [592, 197] on span "Delete Step" at bounding box center [597, 193] width 59 height 15
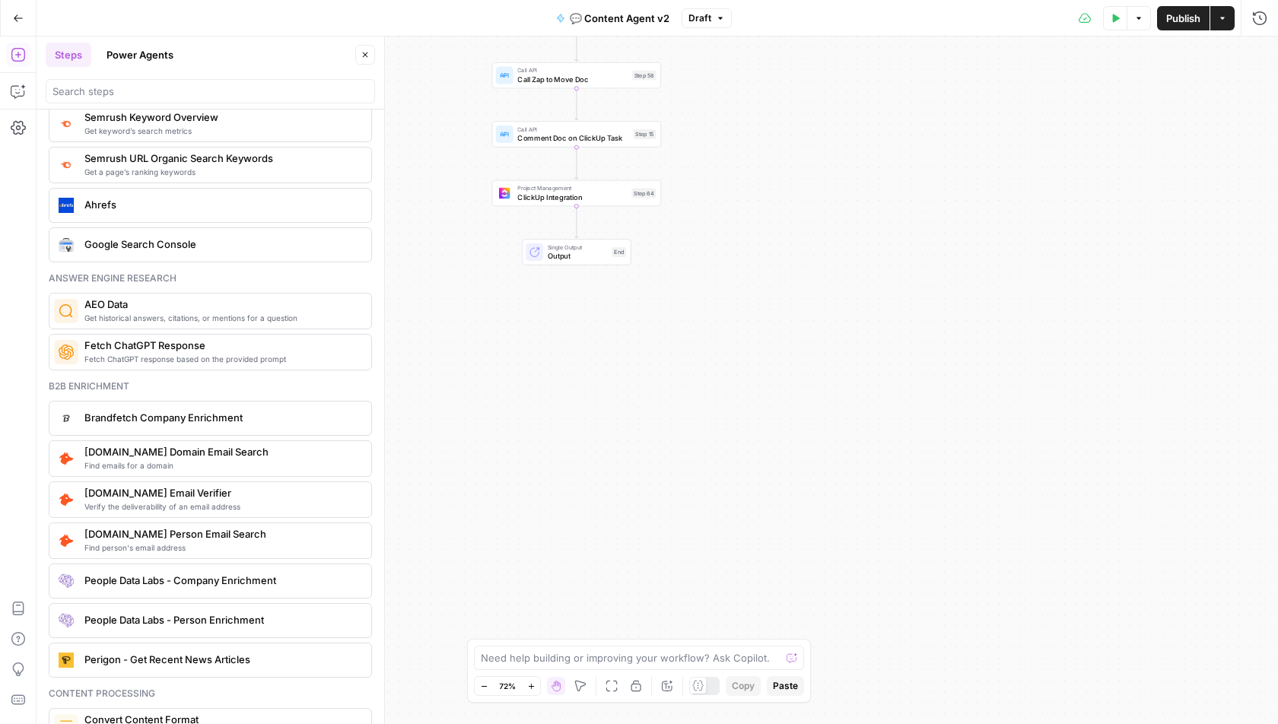
scroll to position [1982, 0]
click at [157, 311] on span "Get historical answers, citations, or mentions for a question" at bounding box center [221, 317] width 275 height 12
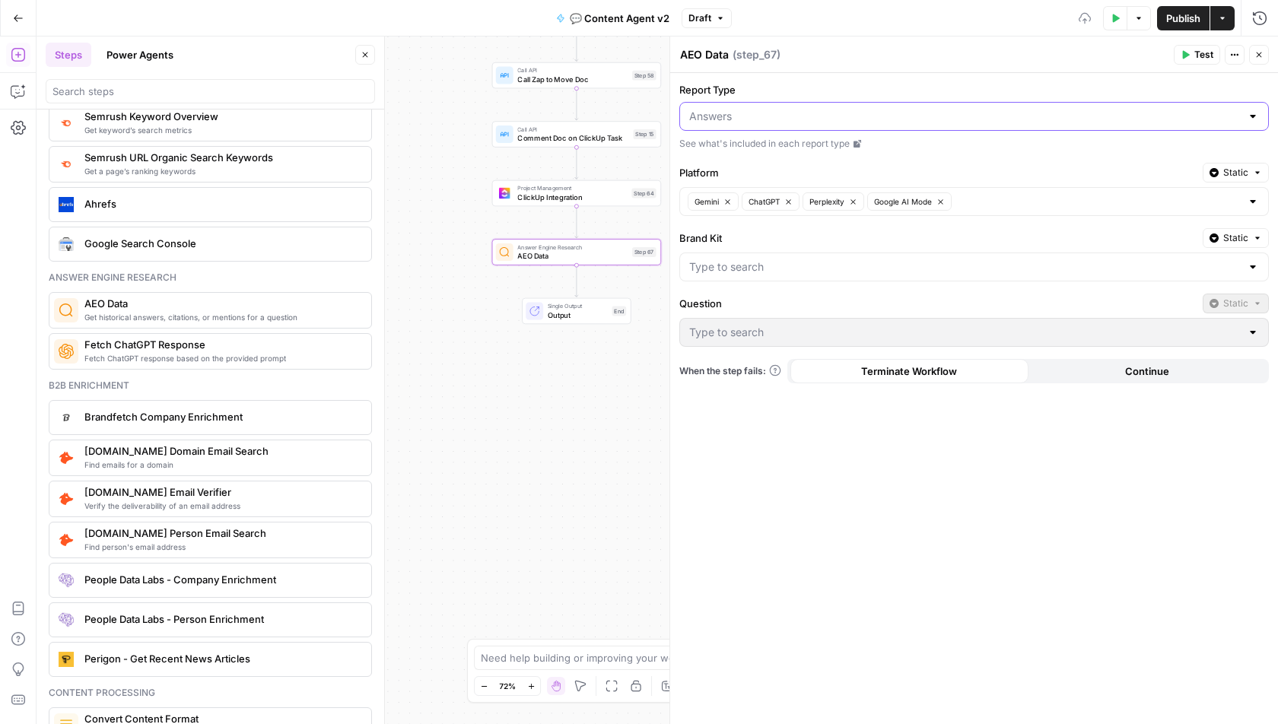
click at [749, 122] on input "Report Type" at bounding box center [964, 116] width 551 height 15
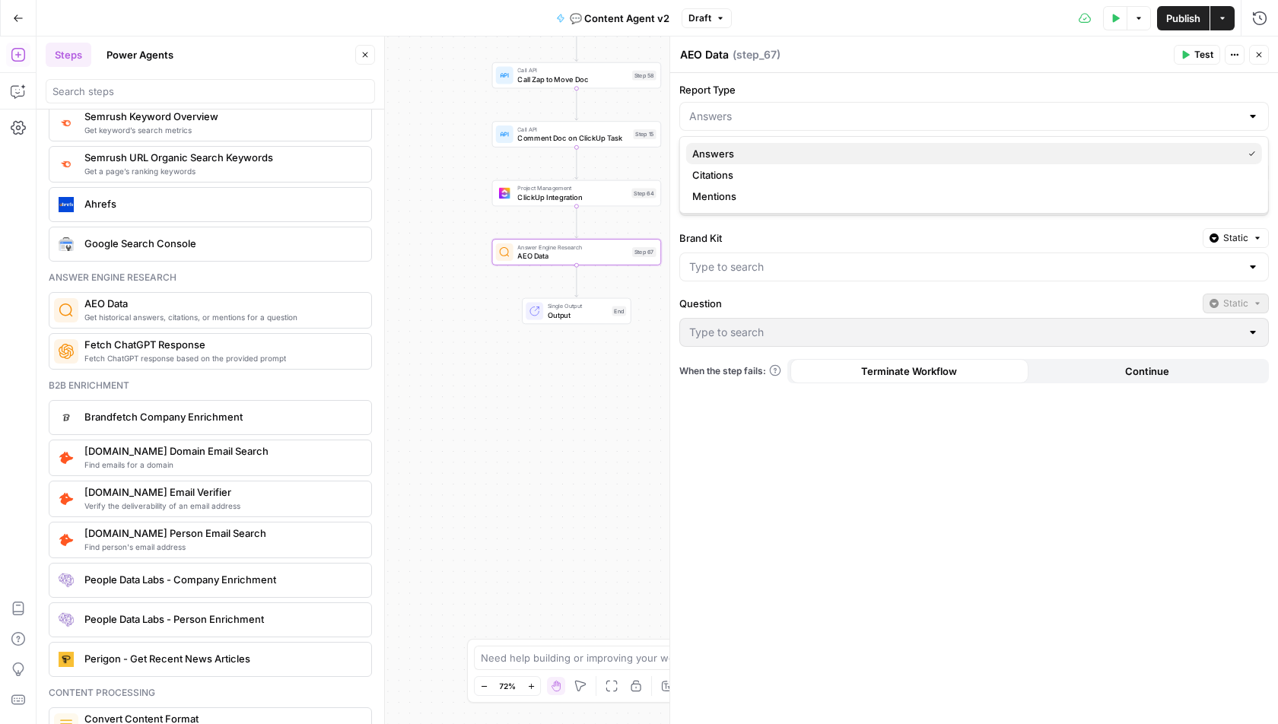
click at [736, 151] on div "Answers" at bounding box center [974, 153] width 564 height 15
type input "Answers"
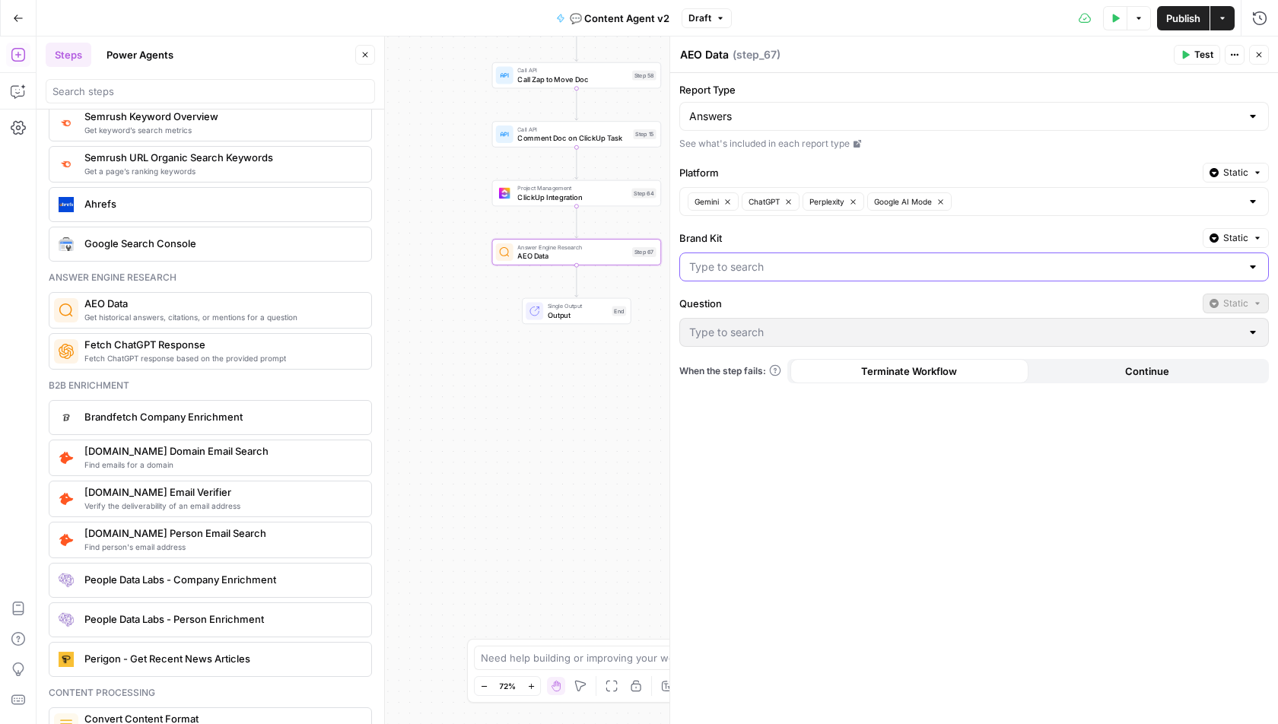
click at [752, 259] on input "Brand Kit" at bounding box center [964, 266] width 551 height 15
click at [786, 234] on label "Brand Kit" at bounding box center [937, 237] width 517 height 15
click at [786, 259] on input "Brand Kit" at bounding box center [964, 266] width 551 height 15
click at [735, 296] on div "Radyant" at bounding box center [974, 301] width 564 height 15
type input "Radyant"
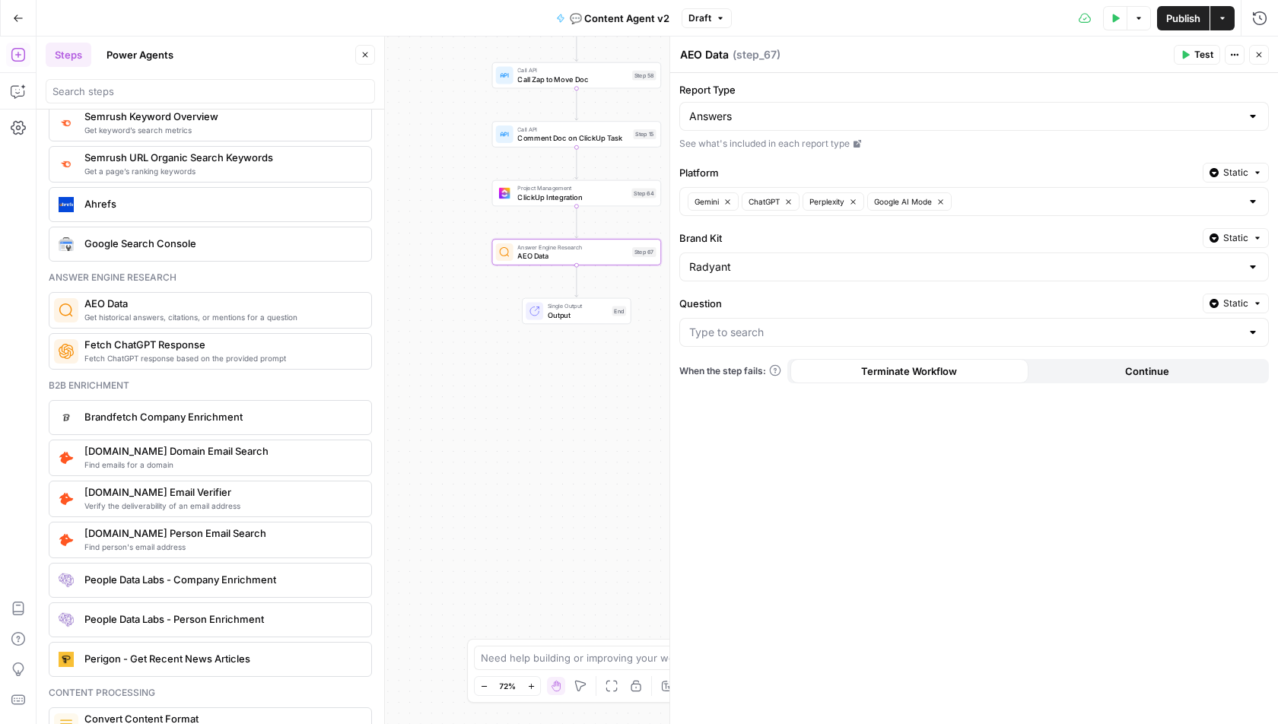
click at [736, 339] on div at bounding box center [974, 332] width 590 height 29
click at [808, 485] on div "Report Type Answers See what's included in each report type Platform Static Gem…" at bounding box center [974, 398] width 608 height 651
click at [757, 342] on div at bounding box center [974, 332] width 590 height 29
type input "w"
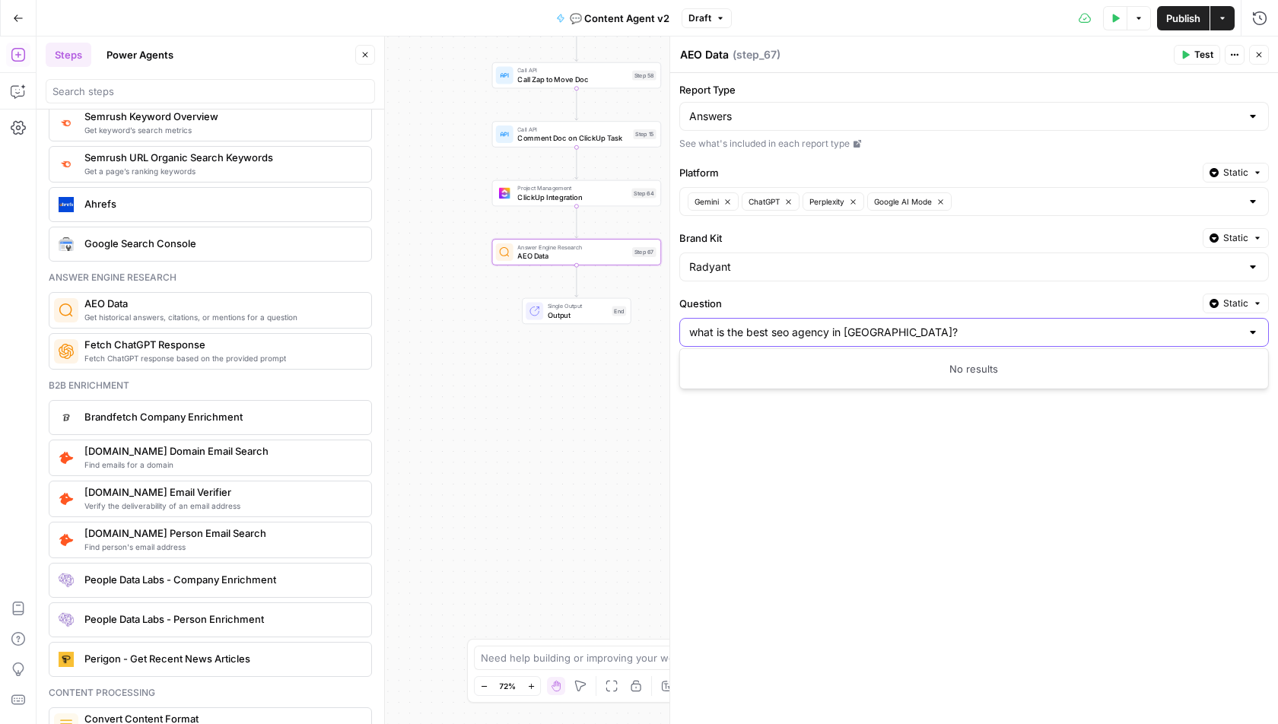
type input "what is the best seo agency in [GEOGRAPHIC_DATA]?"
click at [1013, 482] on div "Report Type Answers See what's included in each report type Platform Static Gem…" at bounding box center [974, 398] width 608 height 651
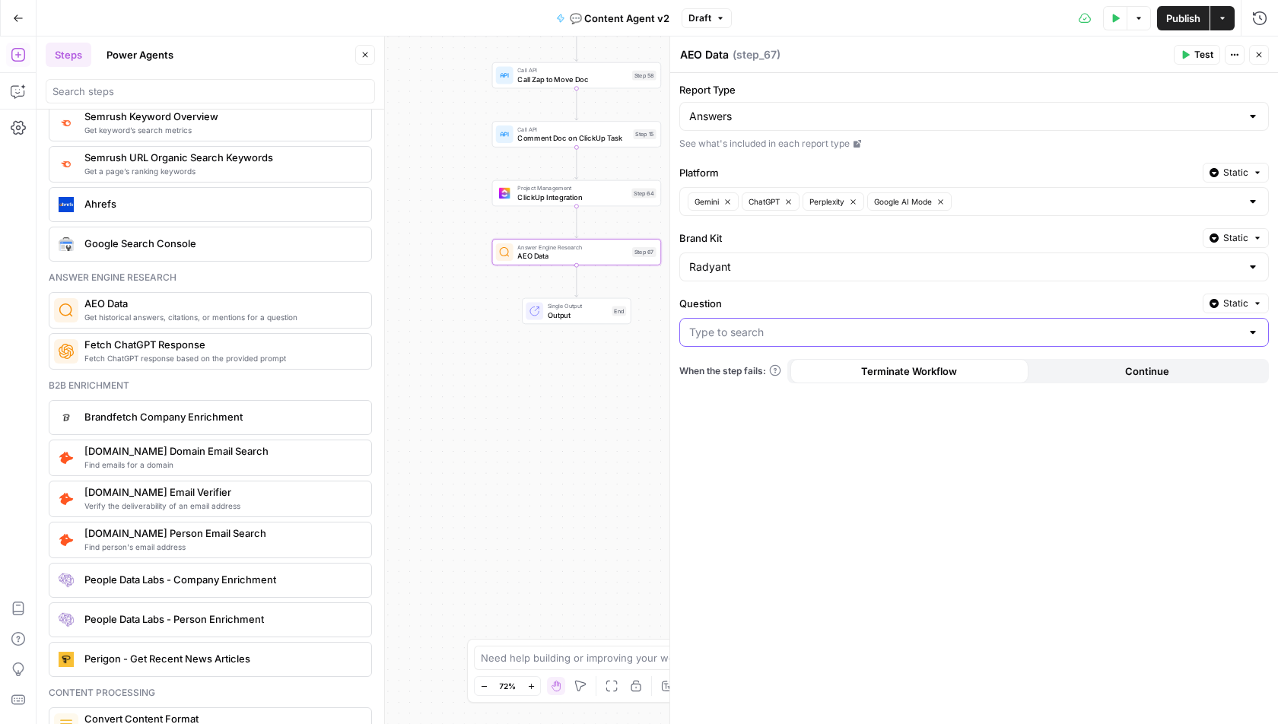
click at [983, 325] on input "Question" at bounding box center [964, 332] width 551 height 15
click at [929, 560] on div "Report Type Answers See what's included in each report type Platform Static Gem…" at bounding box center [974, 398] width 608 height 651
click at [237, 337] on span "Fetch ChatGPT Response" at bounding box center [221, 344] width 275 height 15
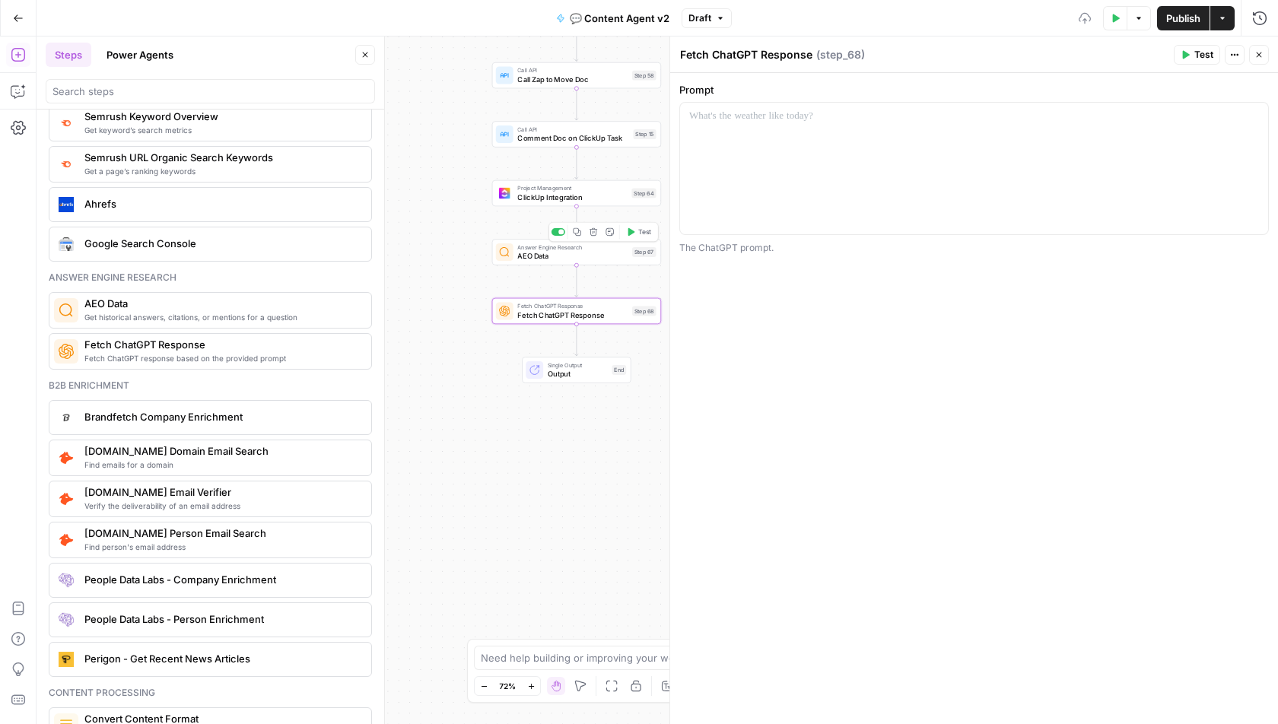
click at [595, 233] on icon "button" at bounding box center [593, 231] width 8 height 8
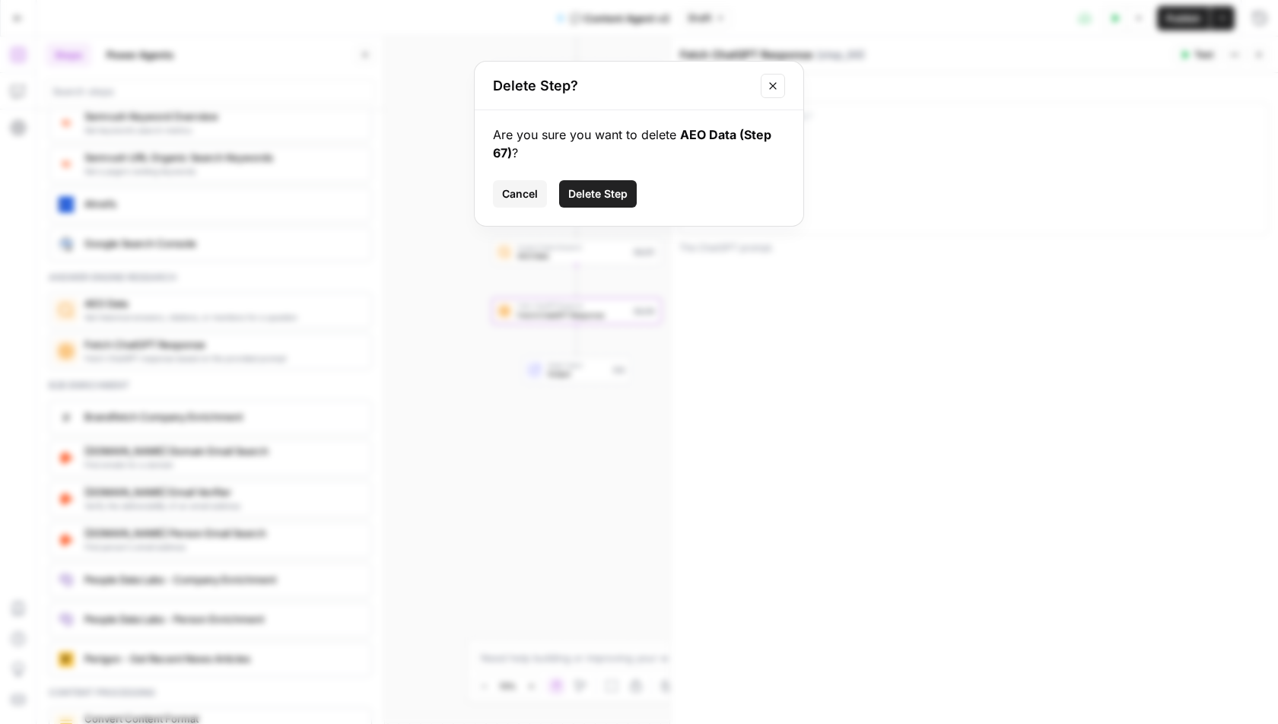
click at [606, 193] on span "Delete Step" at bounding box center [597, 193] width 59 height 15
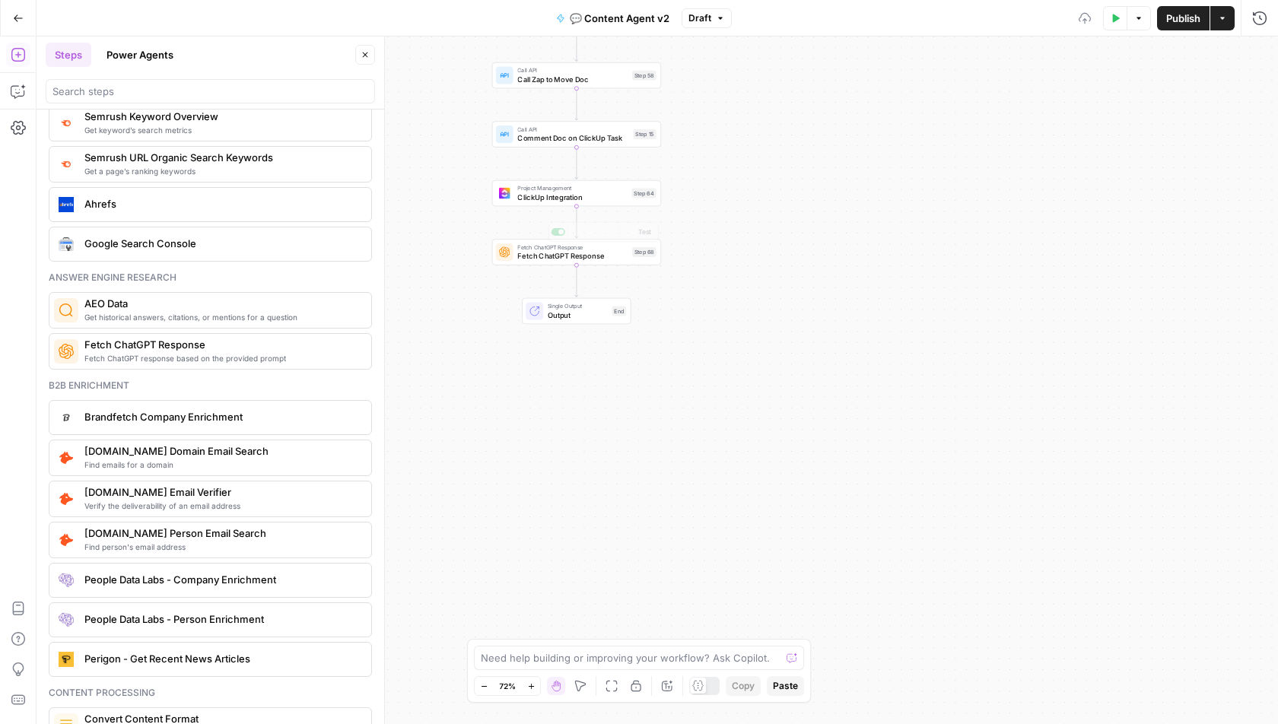
click at [583, 262] on div "Fetch ChatGPT Response Fetch ChatGPT Response Step 68 Copy step Delete step Add…" at bounding box center [576, 252] width 169 height 26
click at [839, 177] on div at bounding box center [974, 169] width 588 height 132
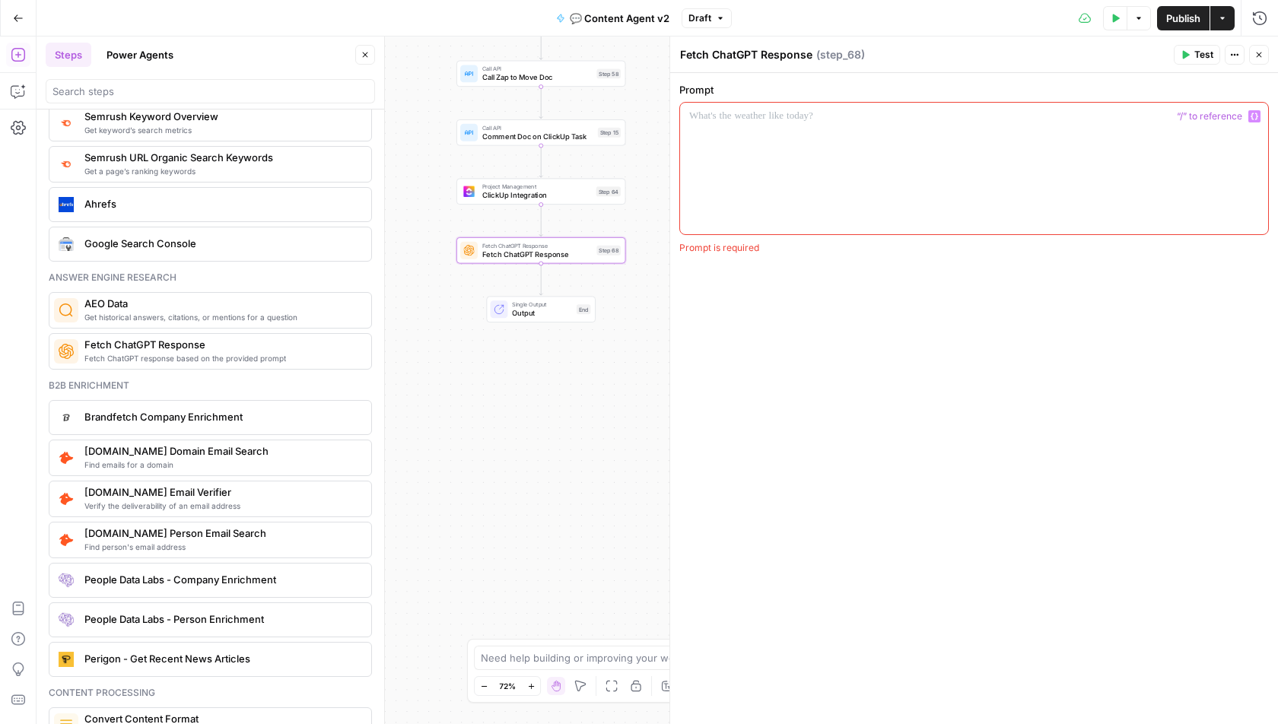
click at [873, 154] on div at bounding box center [974, 169] width 588 height 132
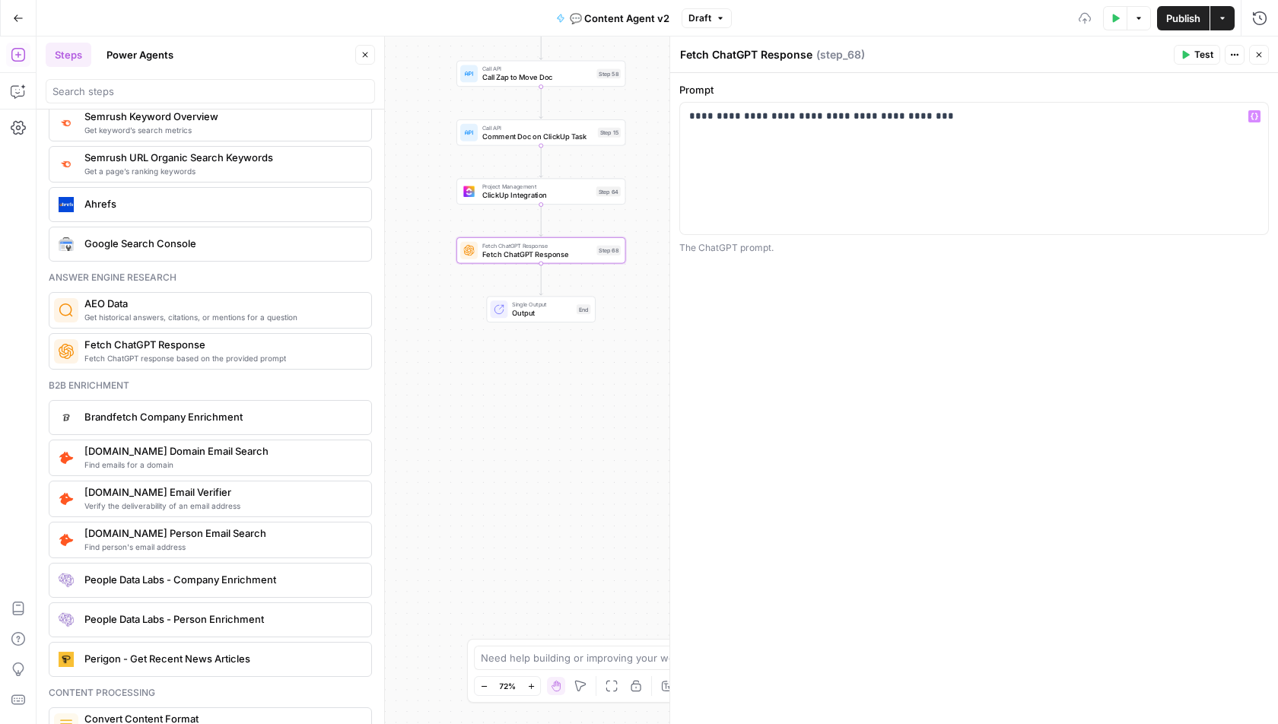
click at [1212, 54] on span "Test" at bounding box center [1203, 55] width 19 height 14
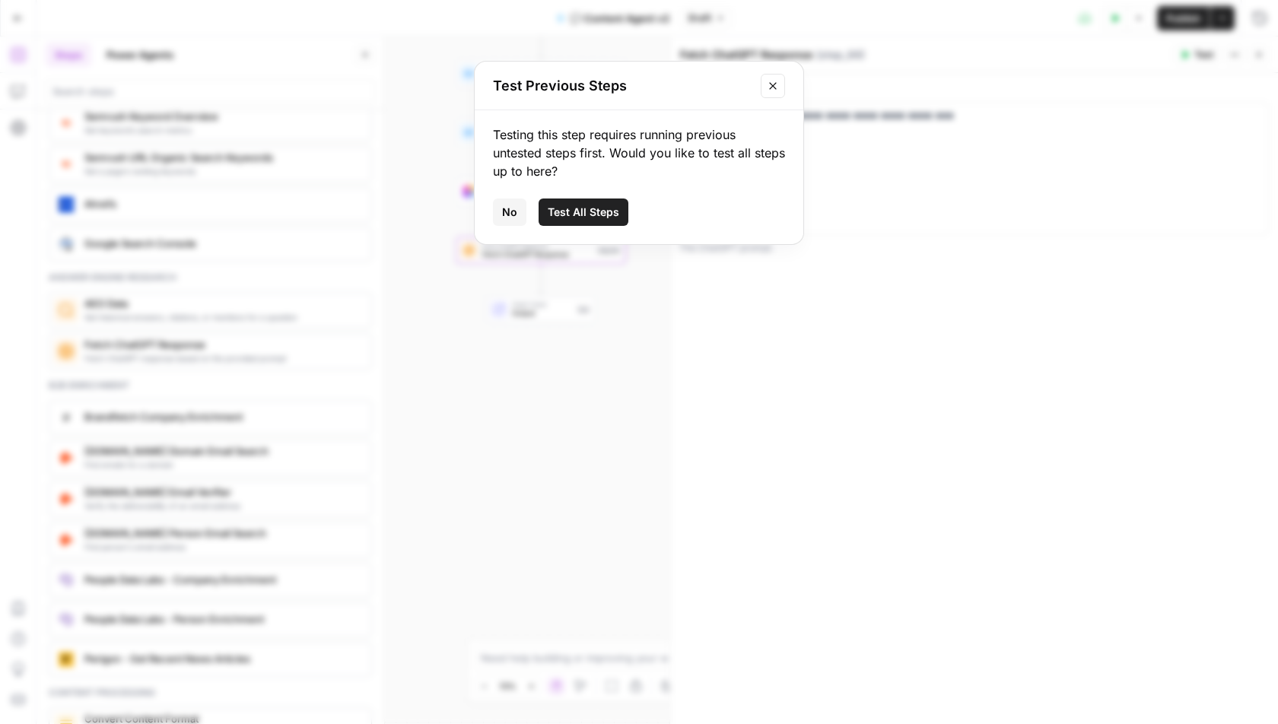
click at [510, 211] on span "No" at bounding box center [509, 212] width 15 height 15
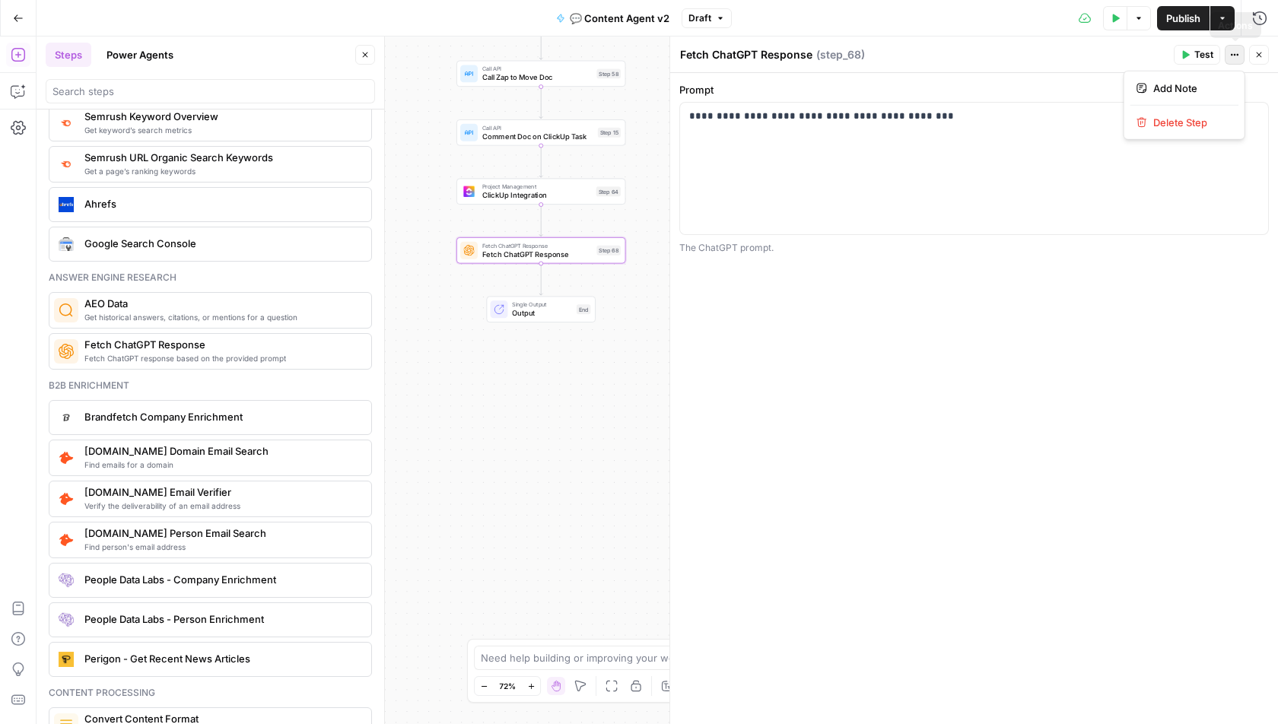
click at [1236, 62] on button "Actions" at bounding box center [1235, 55] width 20 height 20
click at [945, 312] on div "**********" at bounding box center [974, 398] width 608 height 651
click at [853, 183] on div "**********" at bounding box center [974, 169] width 588 height 132
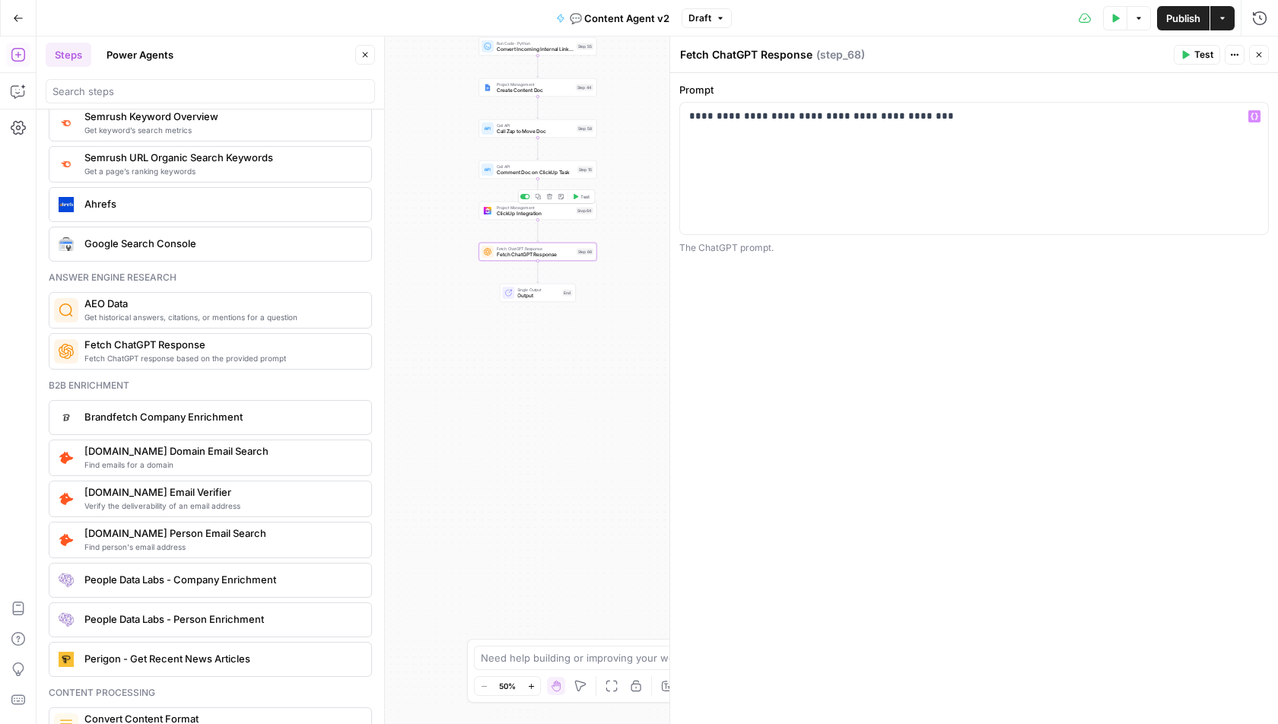
click at [551, 194] on icon "button" at bounding box center [549, 197] width 6 height 6
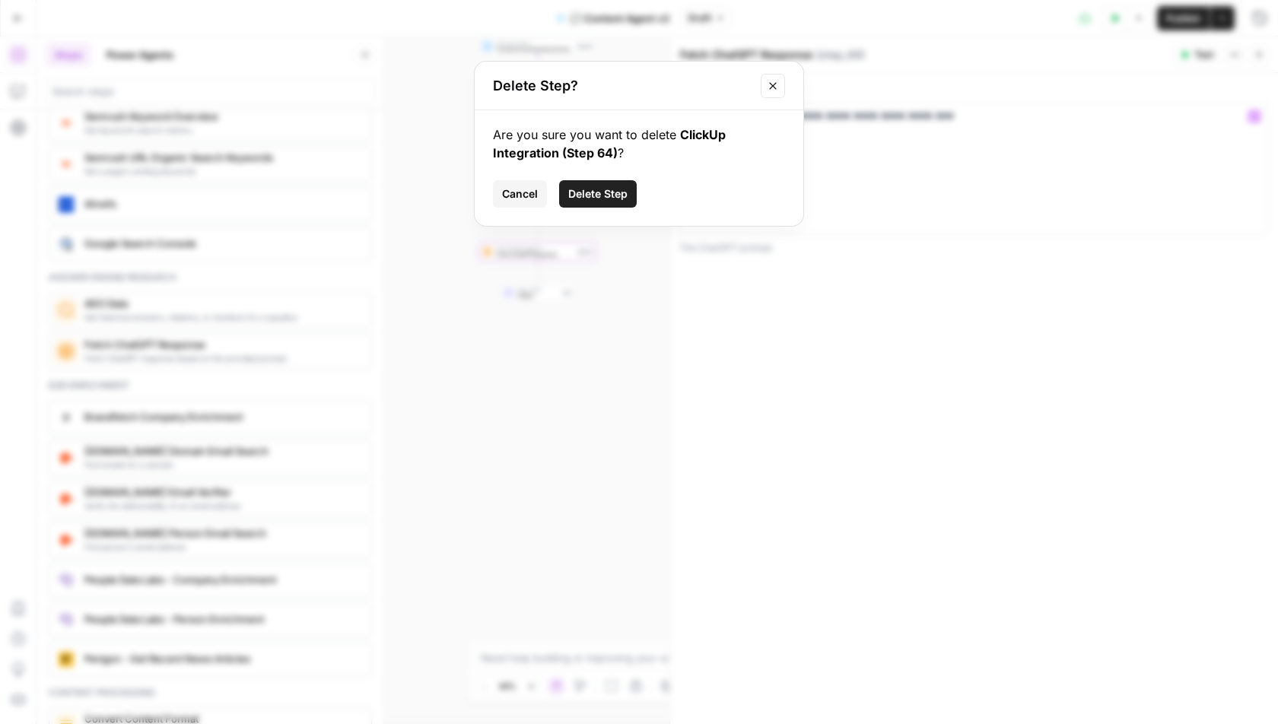
click at [590, 198] on span "Delete Step" at bounding box center [597, 193] width 59 height 15
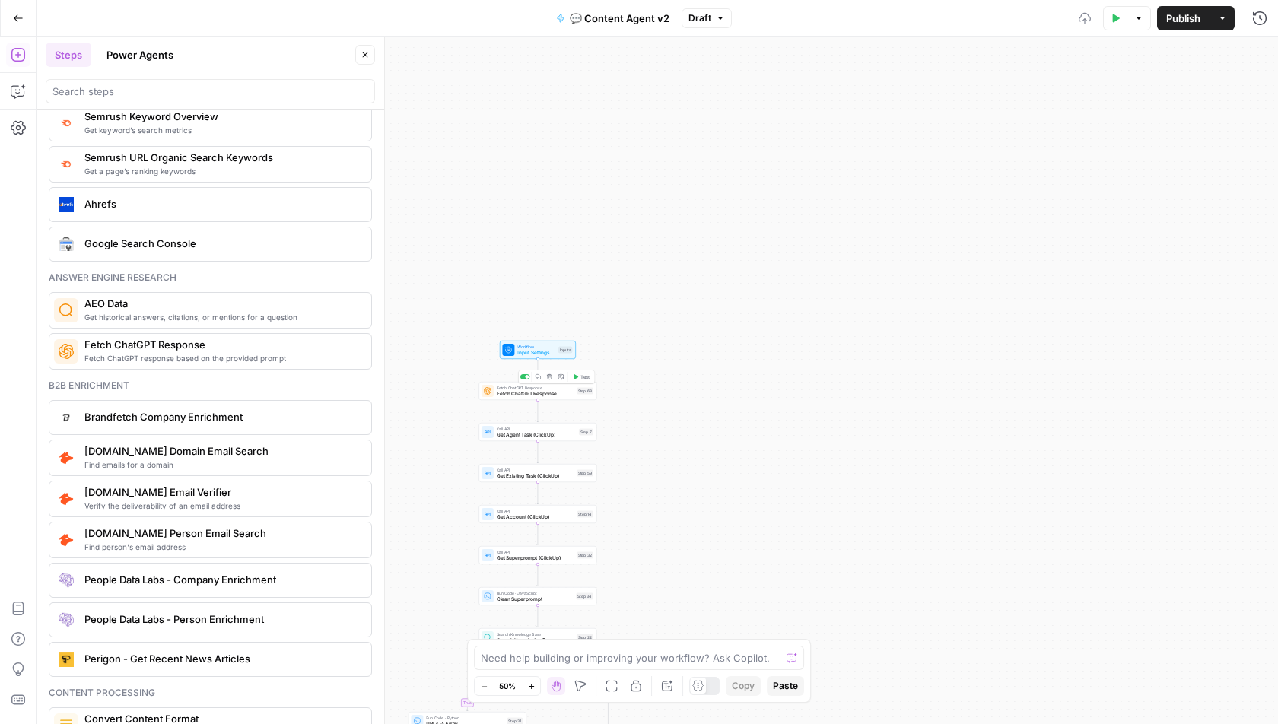
click at [510, 395] on span "Fetch ChatGPT Response" at bounding box center [535, 394] width 77 height 8
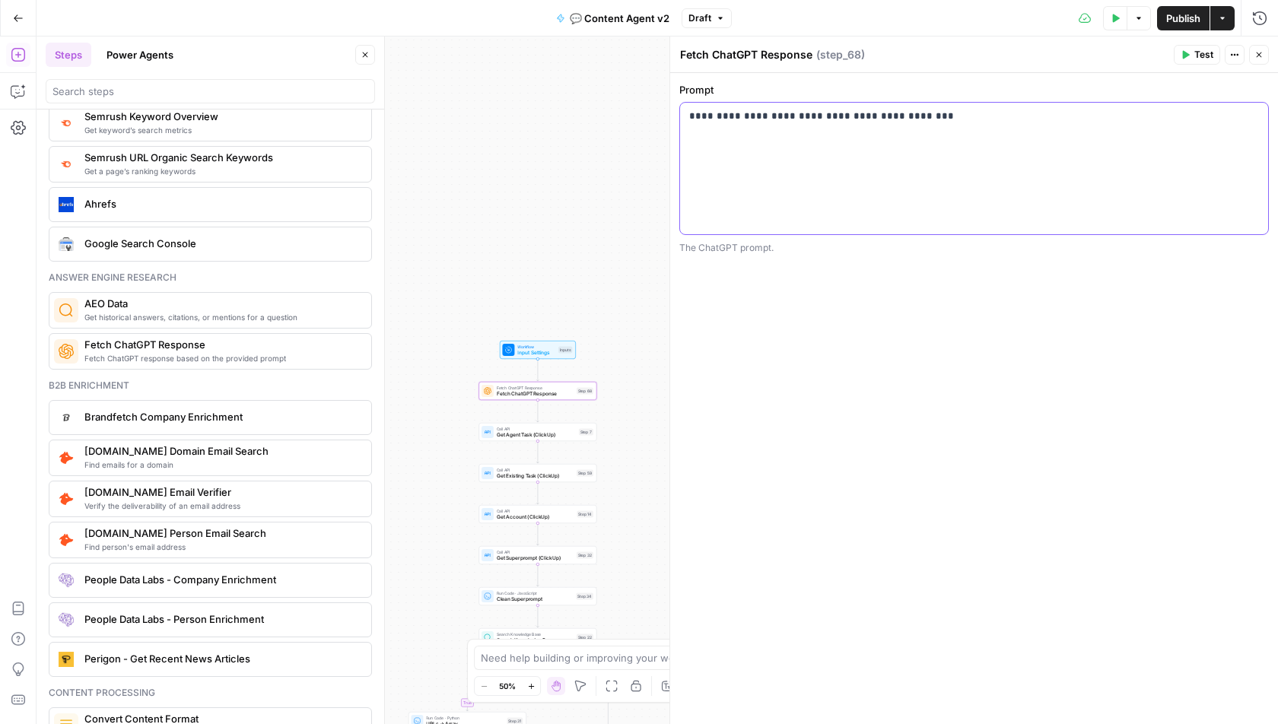
click at [886, 172] on div "**********" at bounding box center [974, 169] width 588 height 132
click at [1200, 54] on span "Test" at bounding box center [1203, 55] width 19 height 14
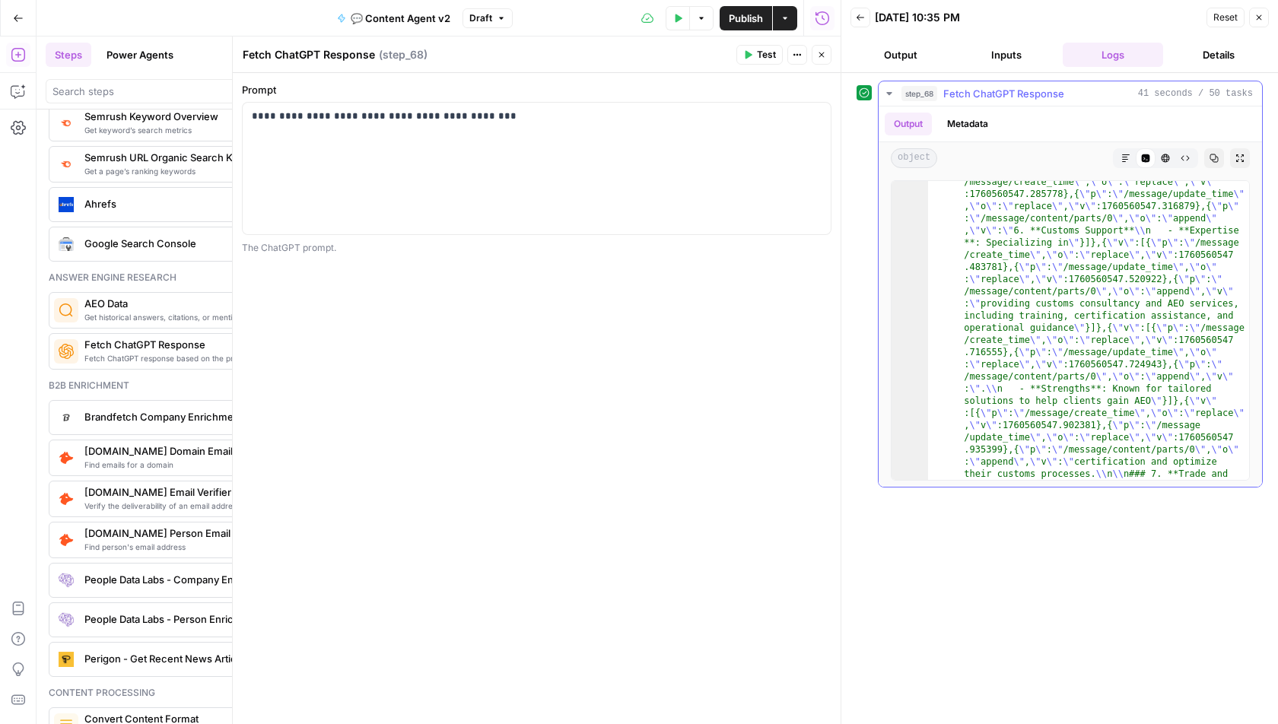
scroll to position [5140, 0]
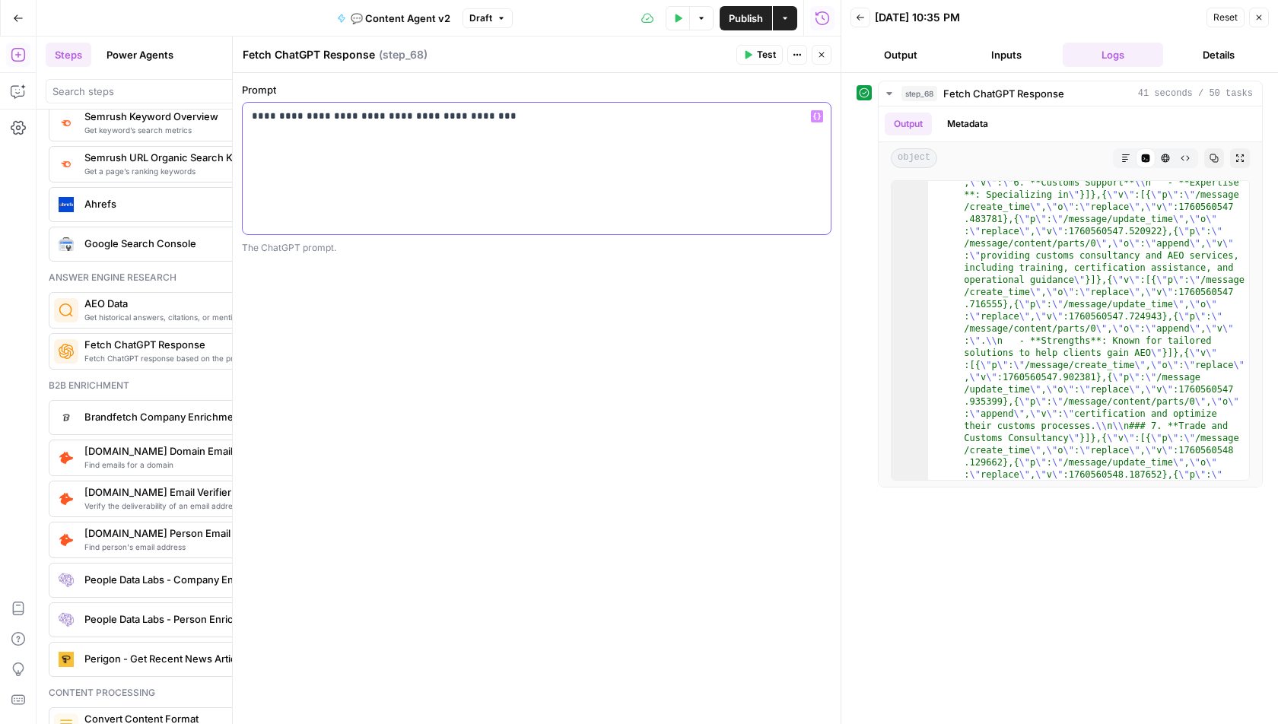
click at [345, 122] on p "**********" at bounding box center [537, 116] width 571 height 15
click at [768, 52] on span "Test" at bounding box center [766, 55] width 19 height 14
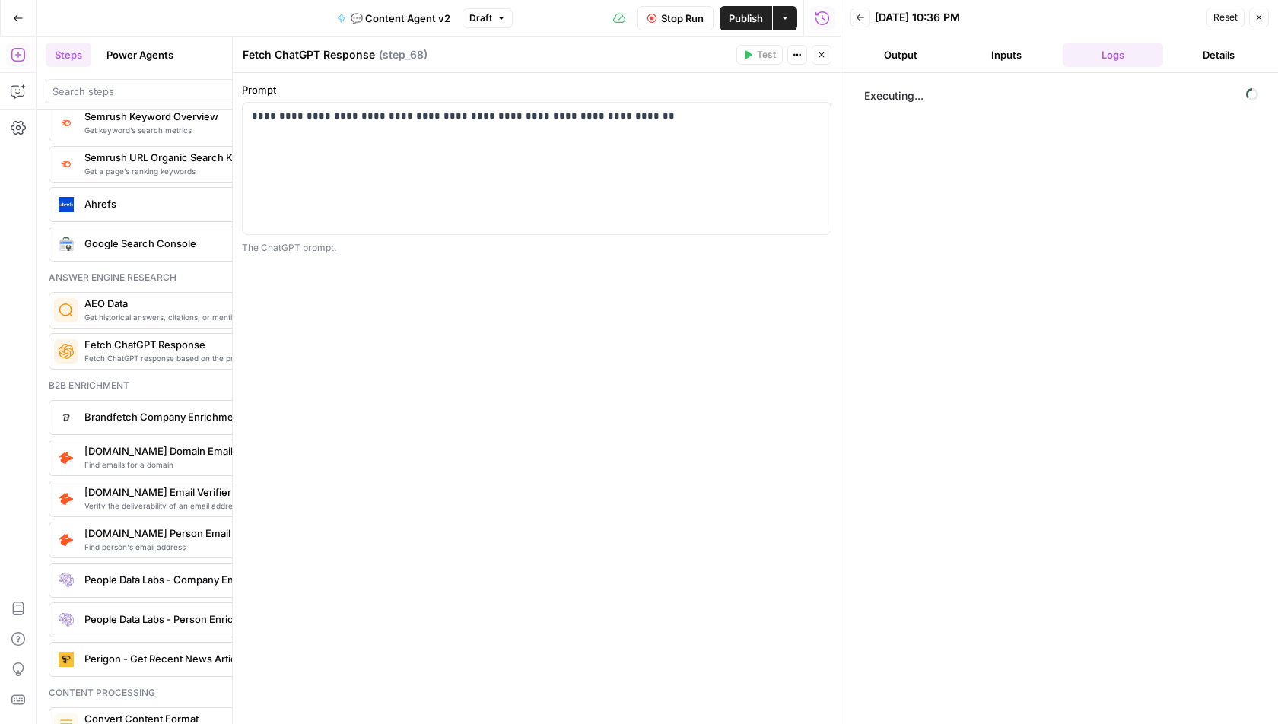
click at [1007, 58] on button "Inputs" at bounding box center [1007, 55] width 100 height 24
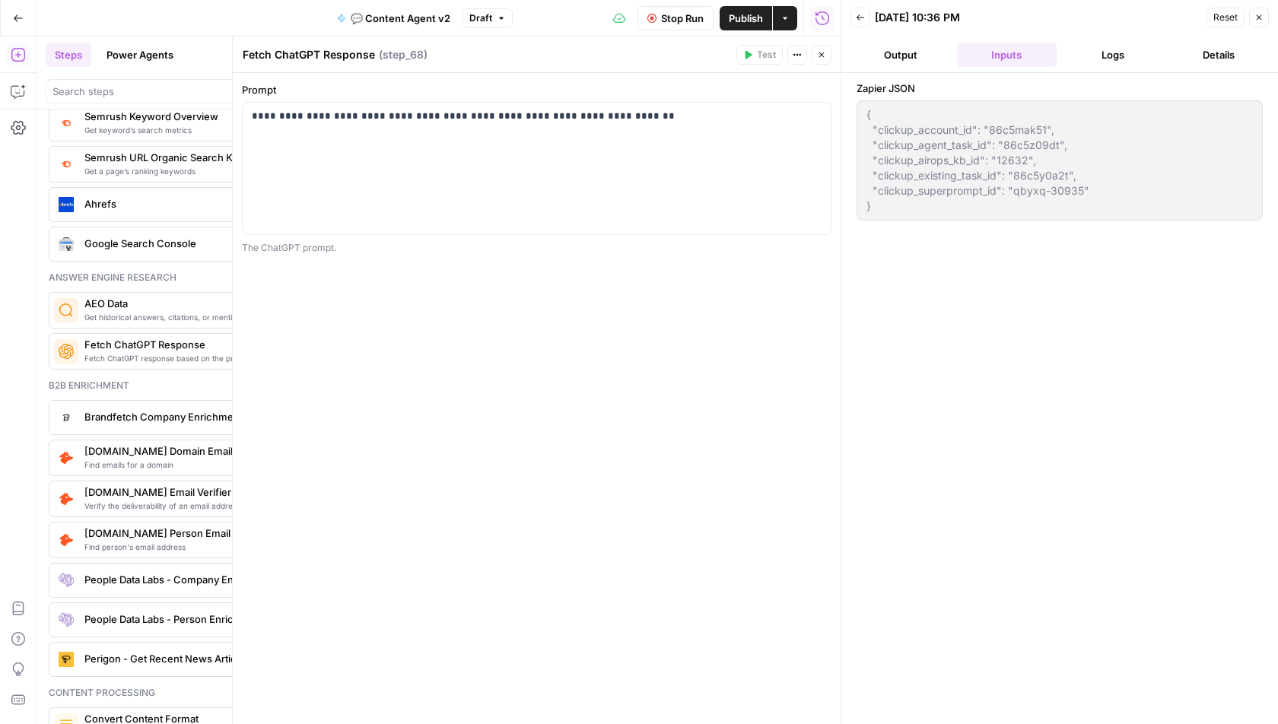
click at [1108, 62] on button "Logs" at bounding box center [1113, 55] width 100 height 24
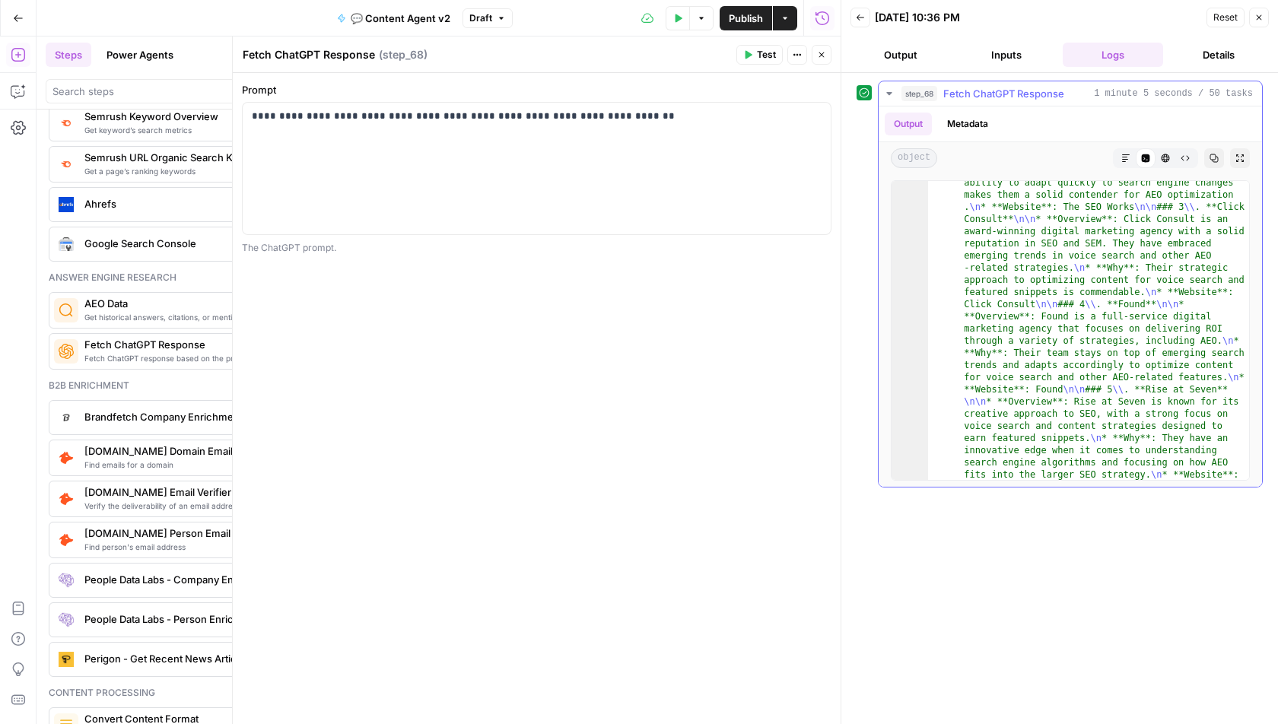
scroll to position [2446, 0]
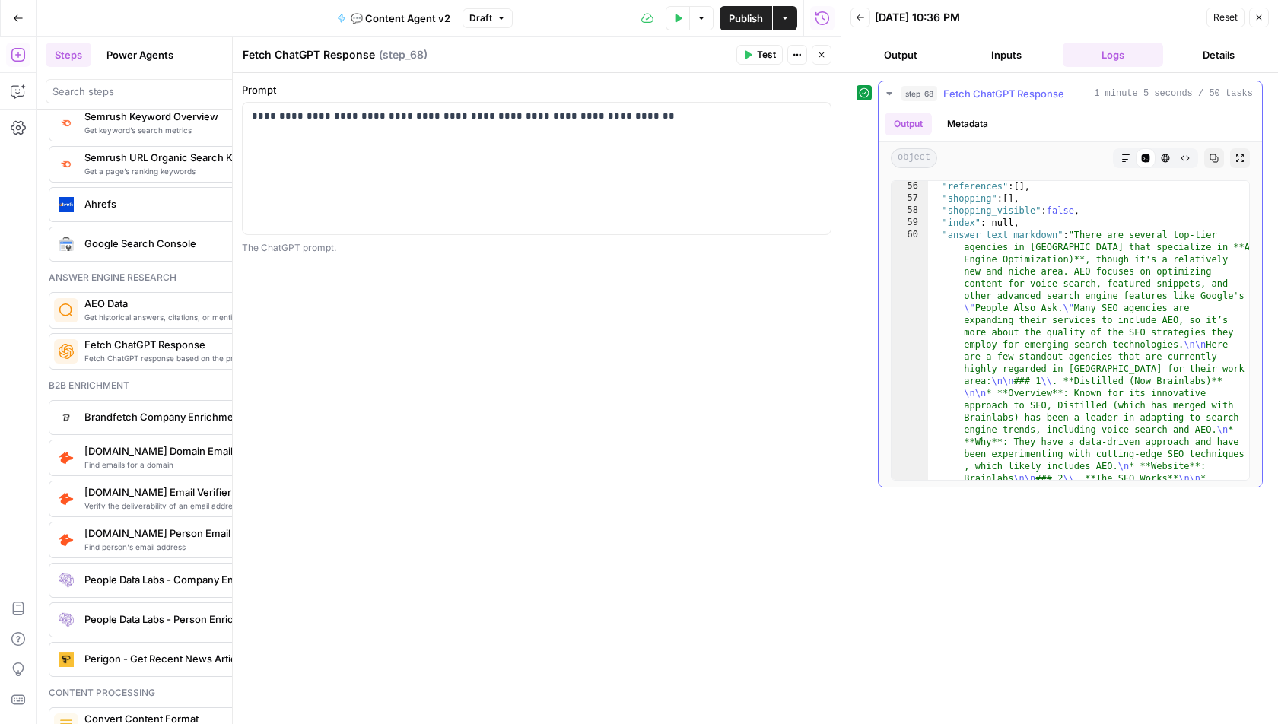
click at [1123, 154] on icon "button" at bounding box center [1126, 158] width 8 height 8
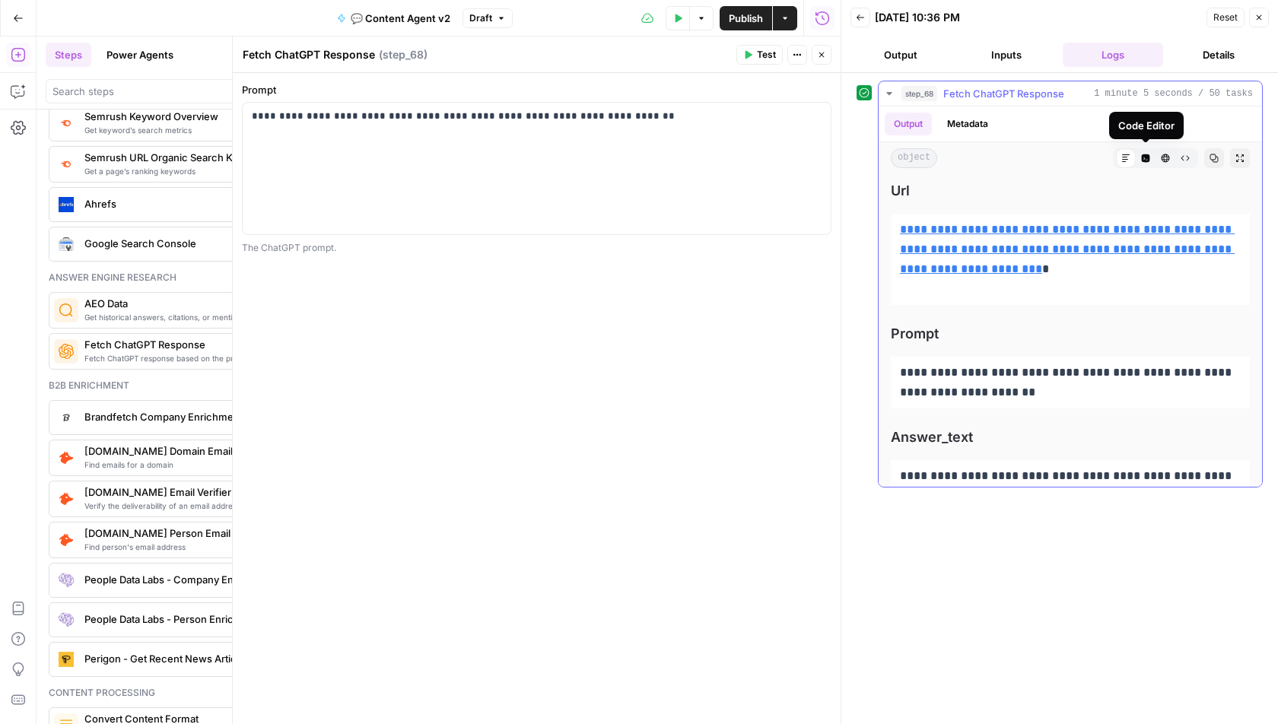
click at [1145, 149] on button "Code Editor" at bounding box center [1146, 158] width 20 height 20
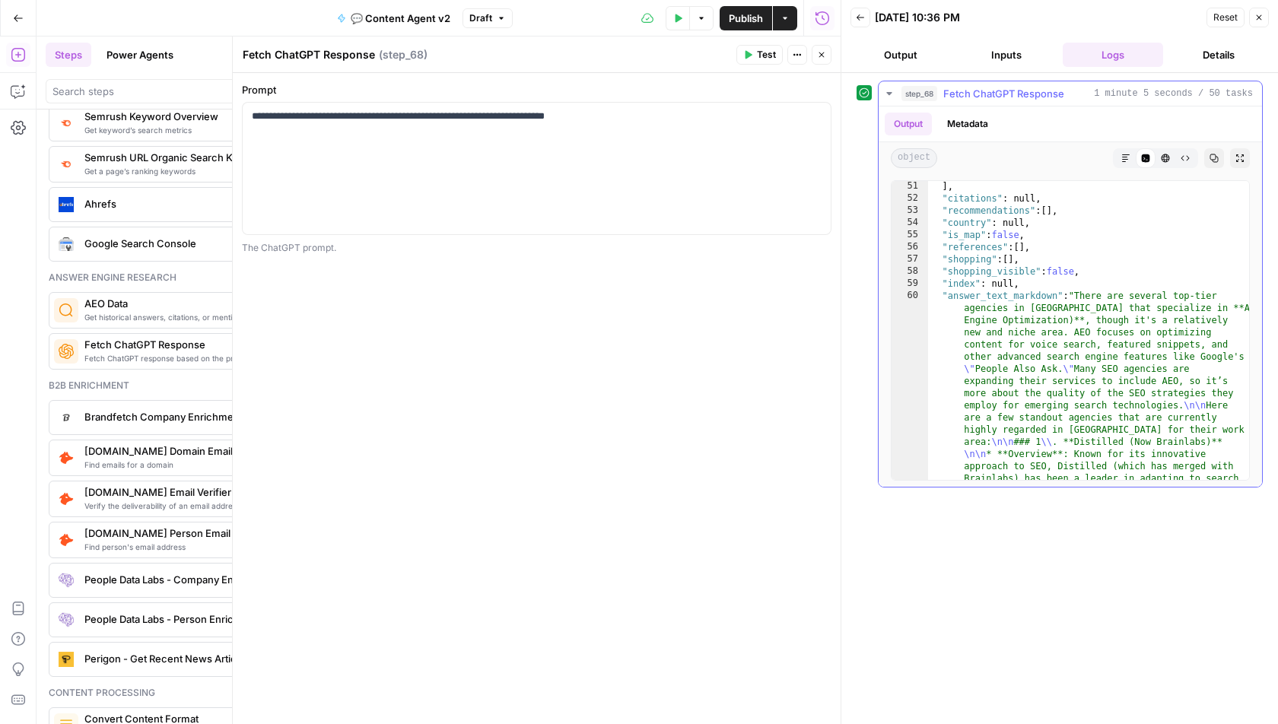
scroll to position [2376, 0]
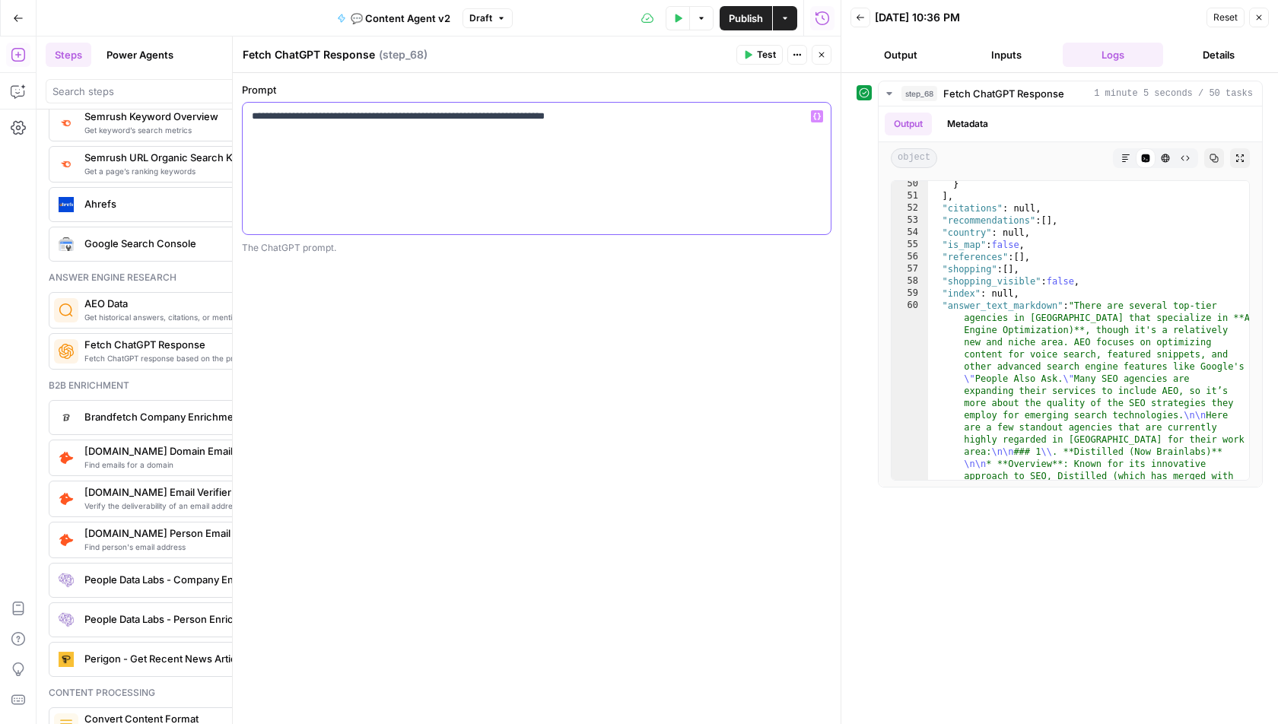
click at [477, 138] on div "**********" at bounding box center [537, 169] width 588 height 132
click at [491, 122] on p "**********" at bounding box center [537, 116] width 571 height 15
click at [764, 65] on header "Fetch ChatGPT Response Fetch ChatGPT Response ( step_68 ) Test Actions Close" at bounding box center [537, 55] width 608 height 37
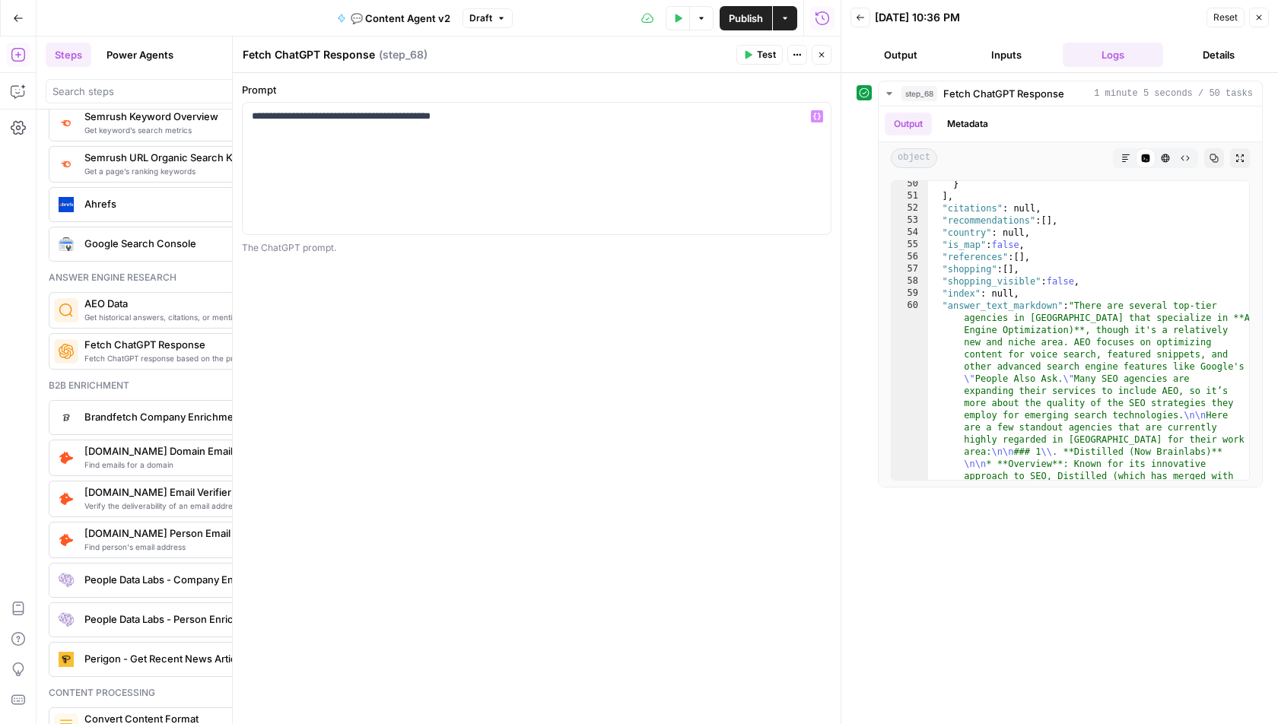
click at [761, 59] on span "Test" at bounding box center [766, 55] width 19 height 14
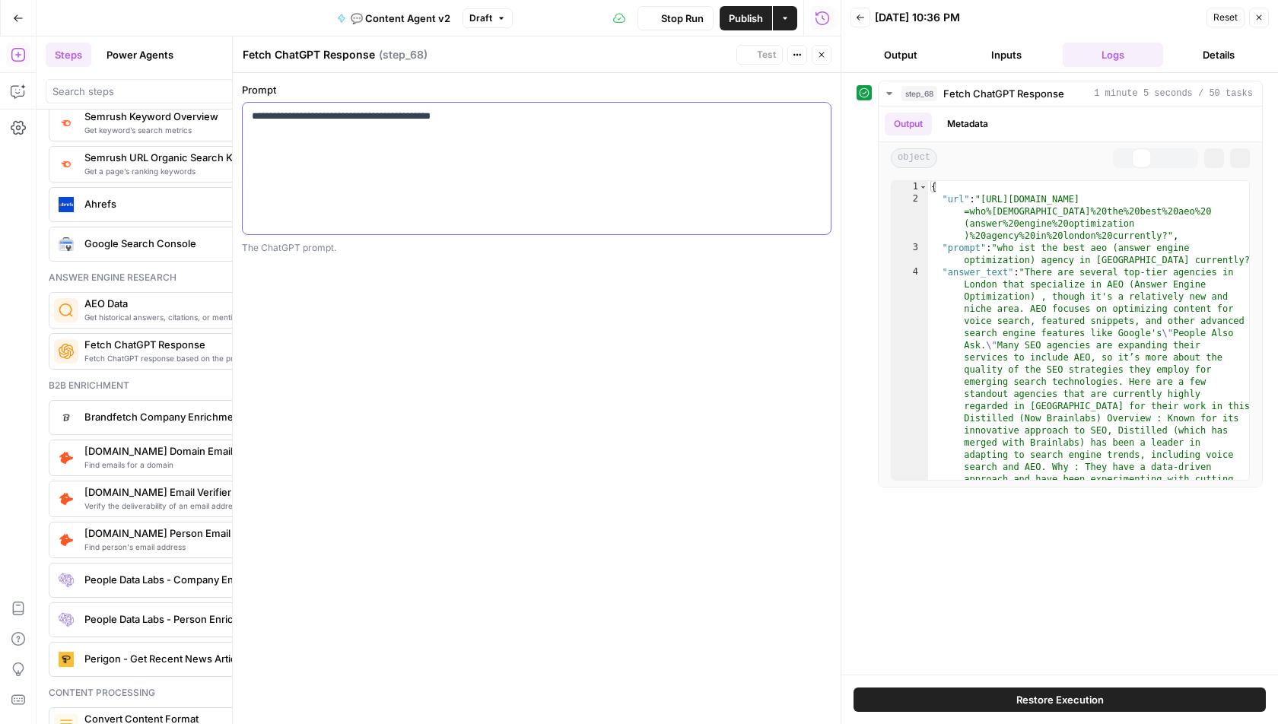
click at [570, 127] on div "**********" at bounding box center [537, 169] width 588 height 132
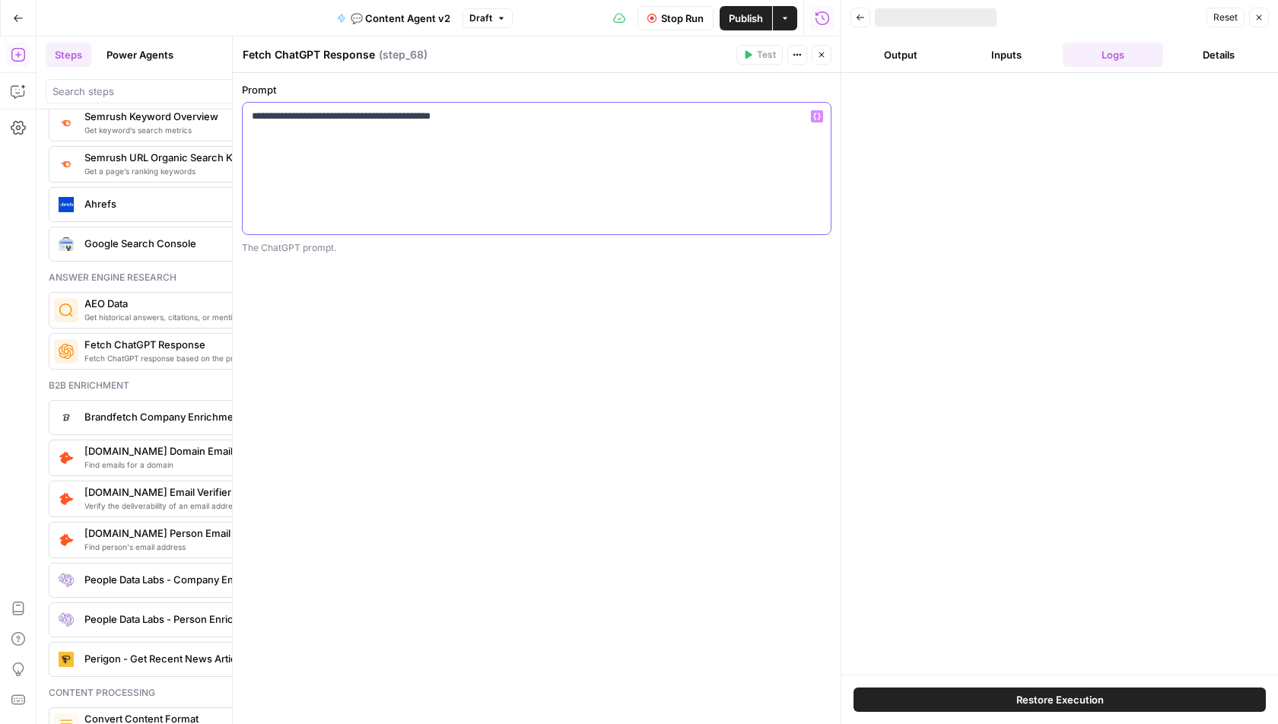
click at [570, 127] on div "**********" at bounding box center [537, 169] width 588 height 132
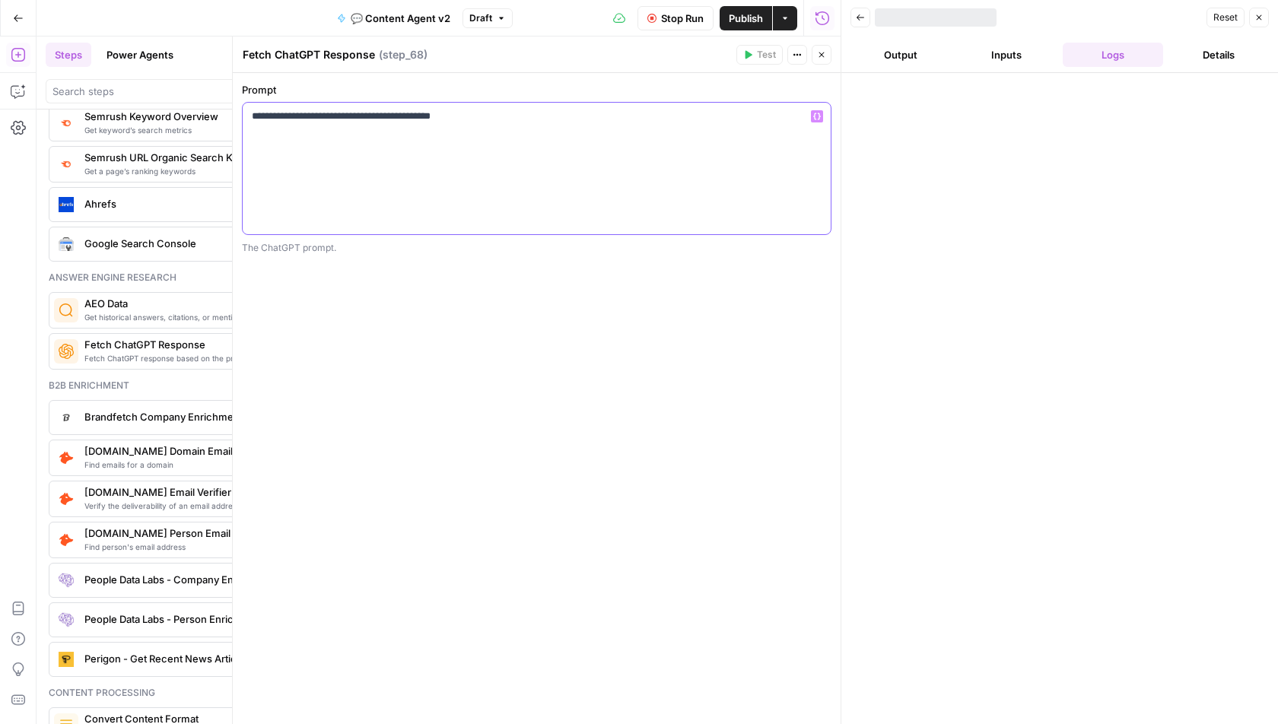
copy p "**********"
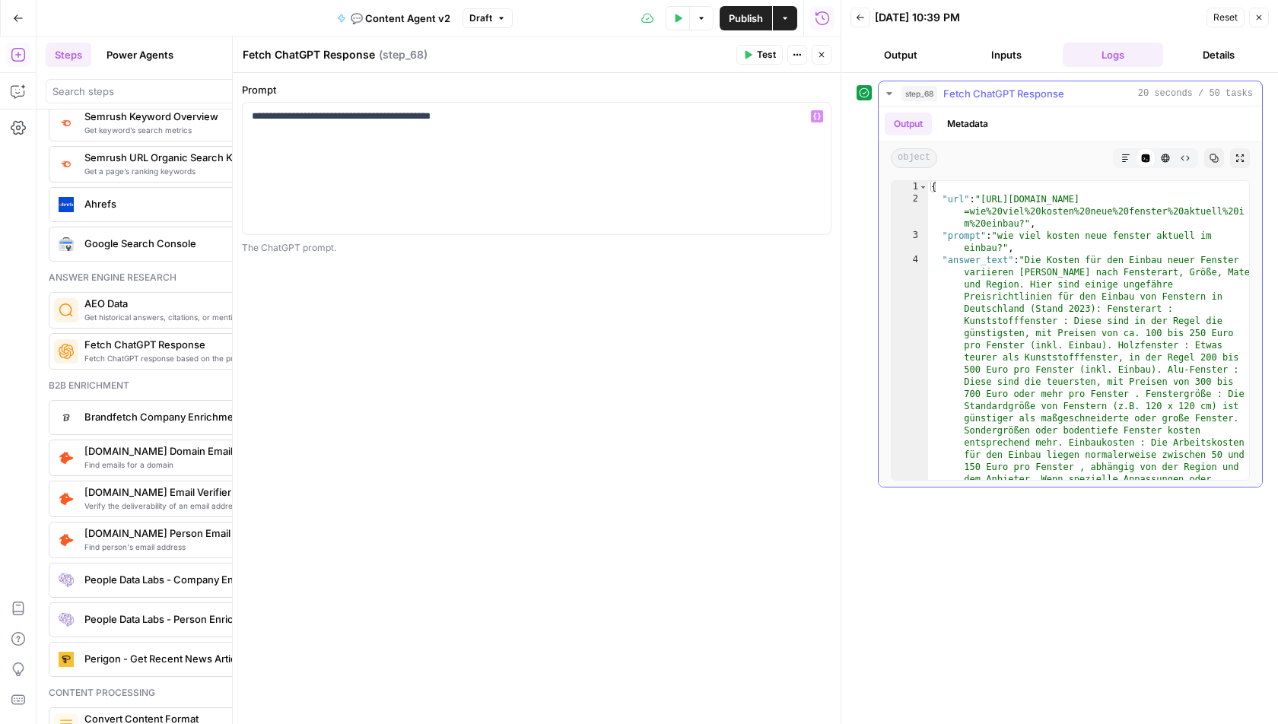
type textarea "**********"
click at [1114, 292] on div "{ "url" : "[URL][DOMAIN_NAME] =wie%20viel%20kosten%20neue%20fenster%20aktuell%2…" at bounding box center [1089, 525] width 323 height 689
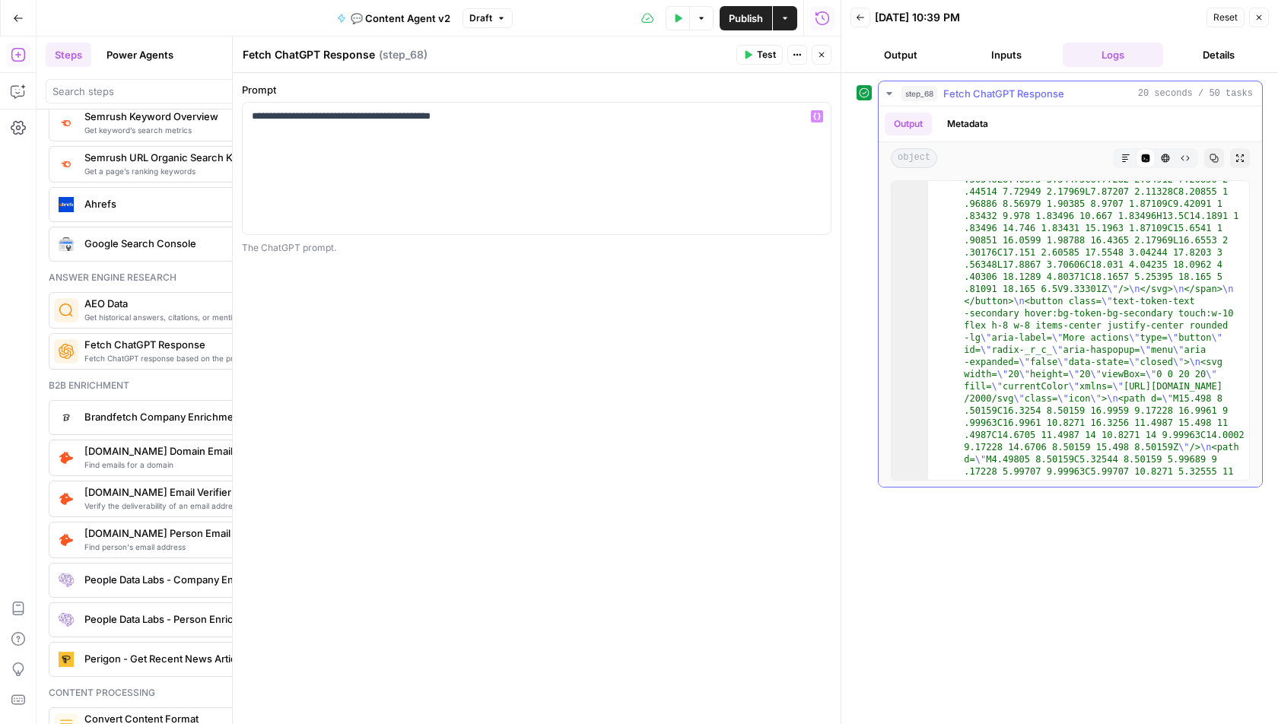
scroll to position [6917, 0]
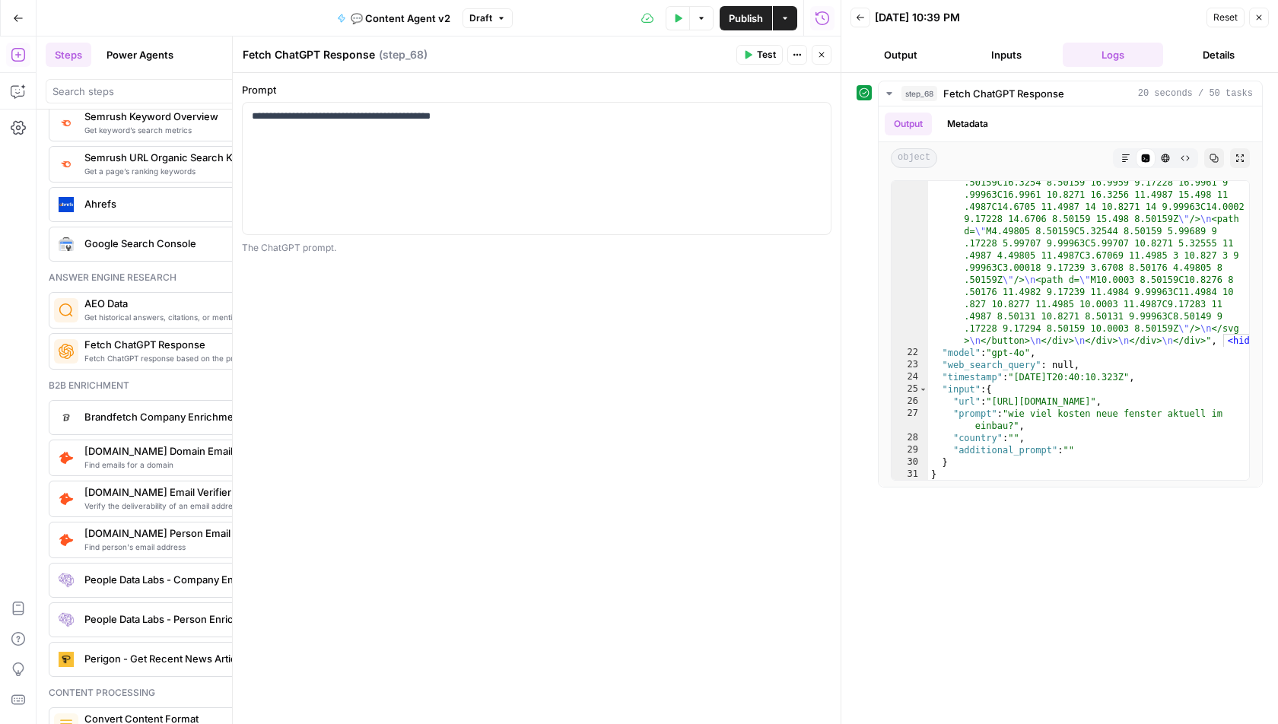
click at [801, 53] on icon "button" at bounding box center [797, 54] width 9 height 9
click at [816, 51] on button "Close" at bounding box center [822, 55] width 20 height 20
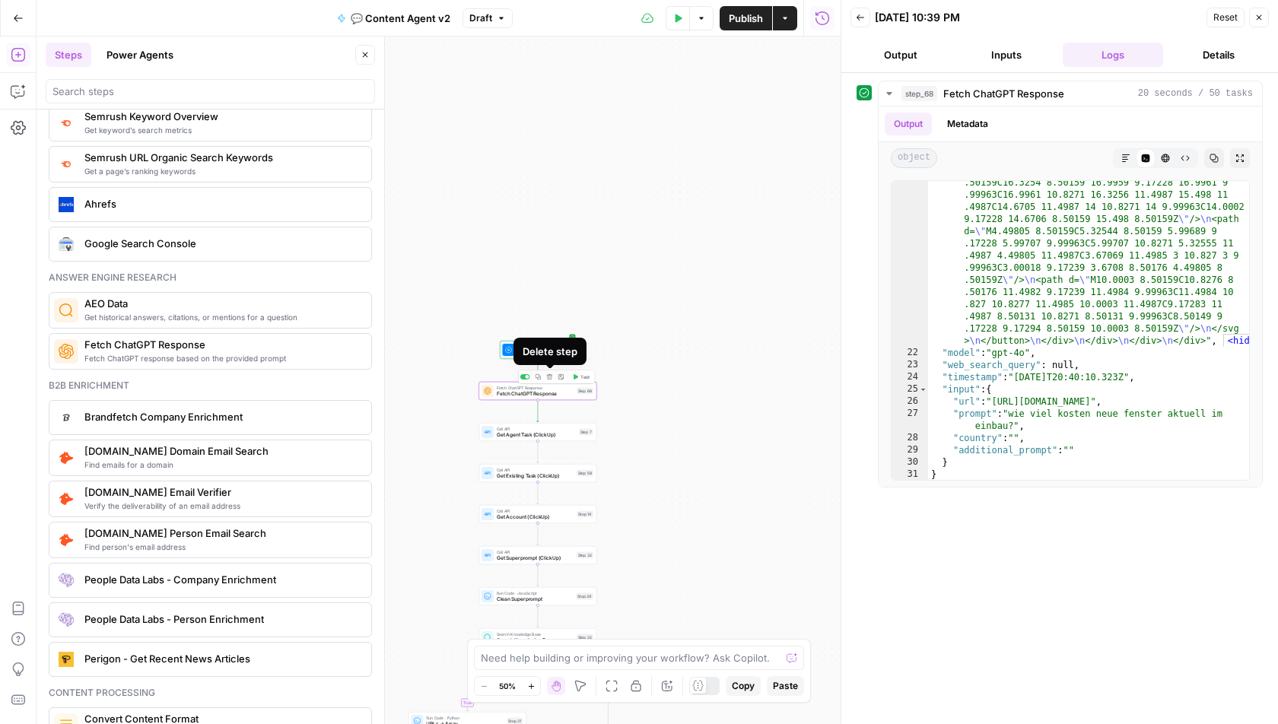
click at [548, 378] on icon "button" at bounding box center [549, 377] width 6 height 6
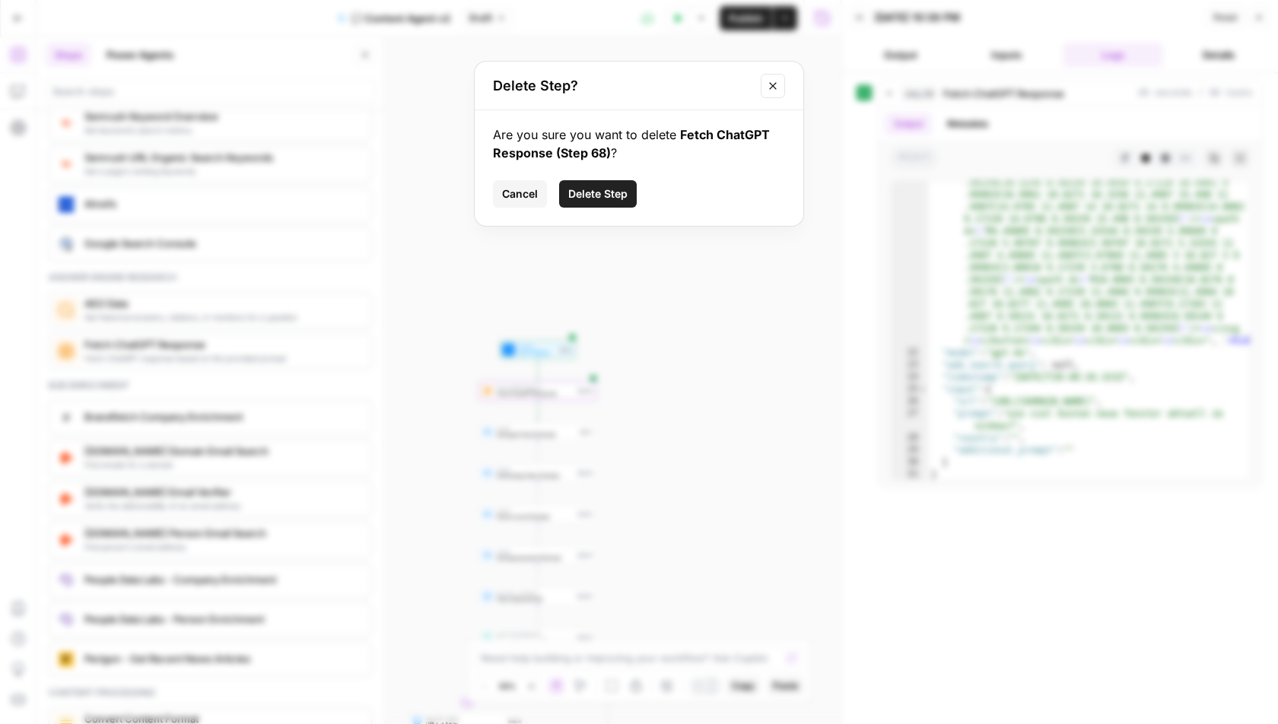
click at [596, 193] on span "Delete Step" at bounding box center [597, 193] width 59 height 15
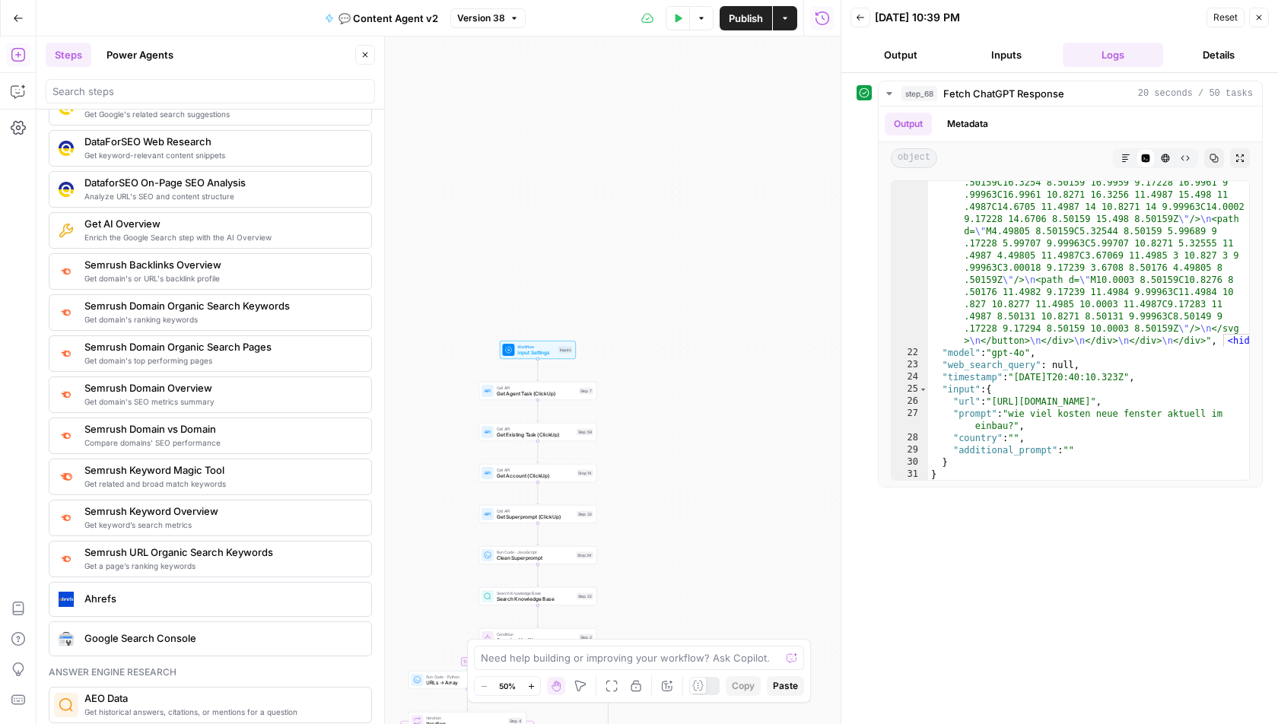
scroll to position [1592, 0]
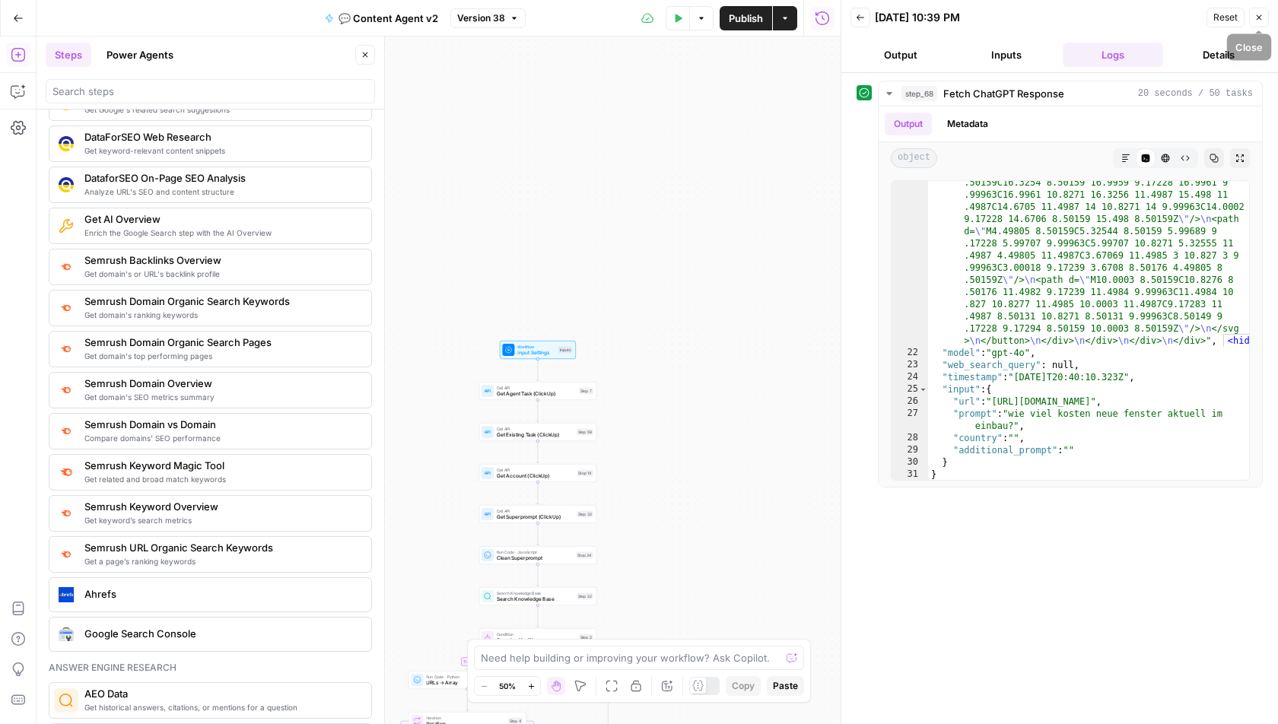
click at [1262, 21] on icon "button" at bounding box center [1258, 17] width 9 height 9
